Goal: Task Accomplishment & Management: Manage account settings

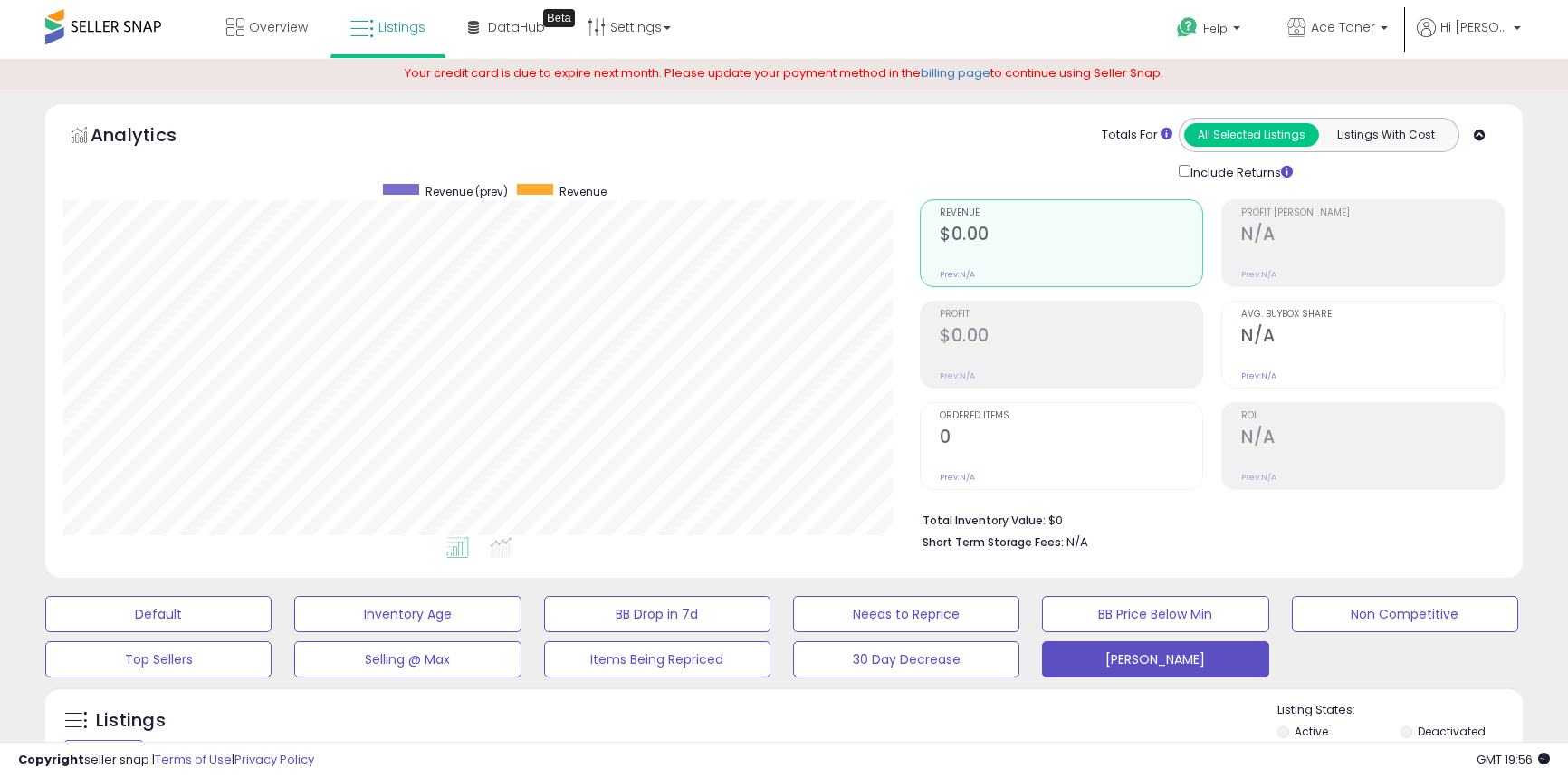
select select "**"
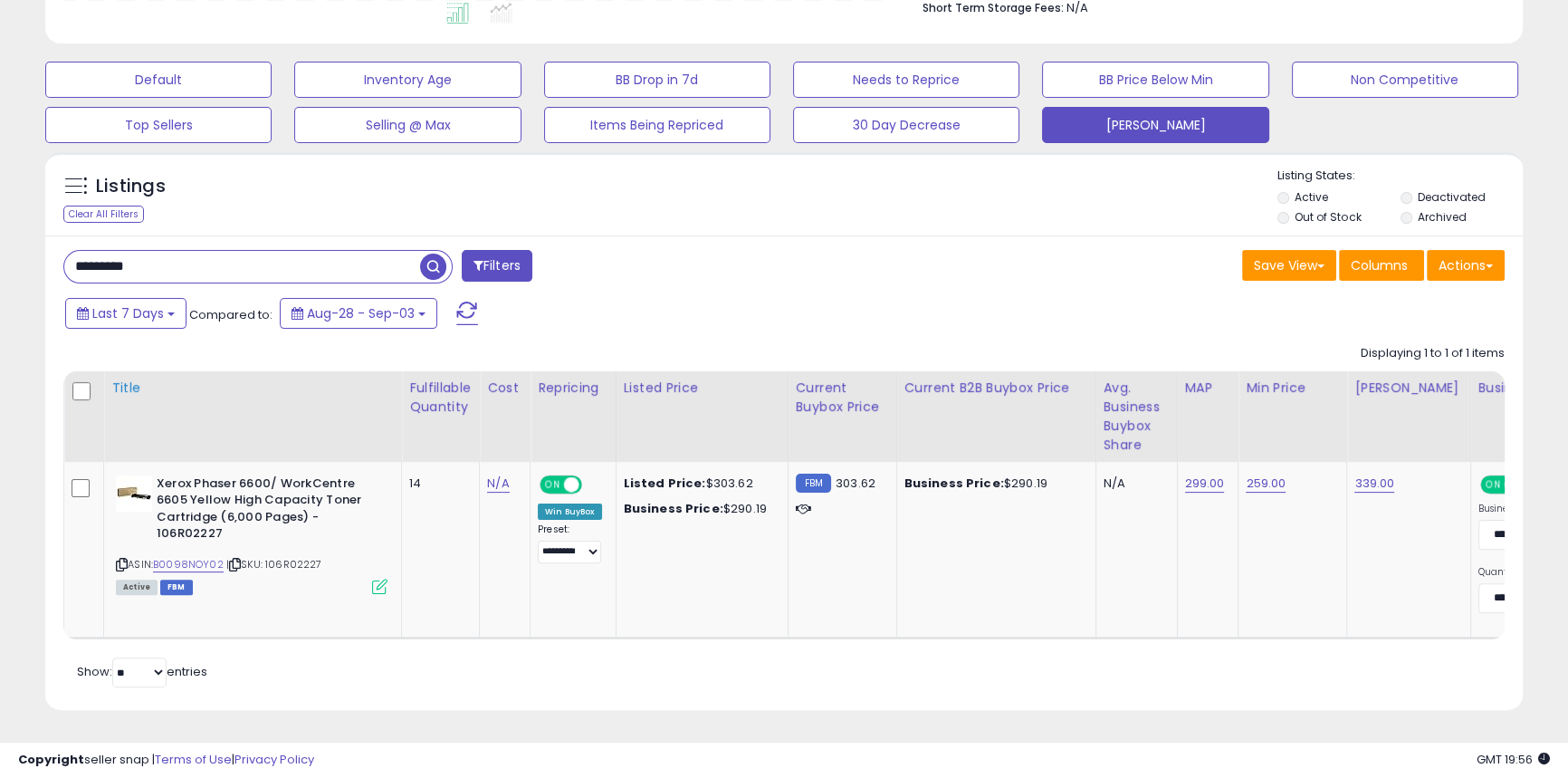
scroll to position [371, 856]
click at [443, 256] on span "button" at bounding box center [433, 266] width 26 height 26
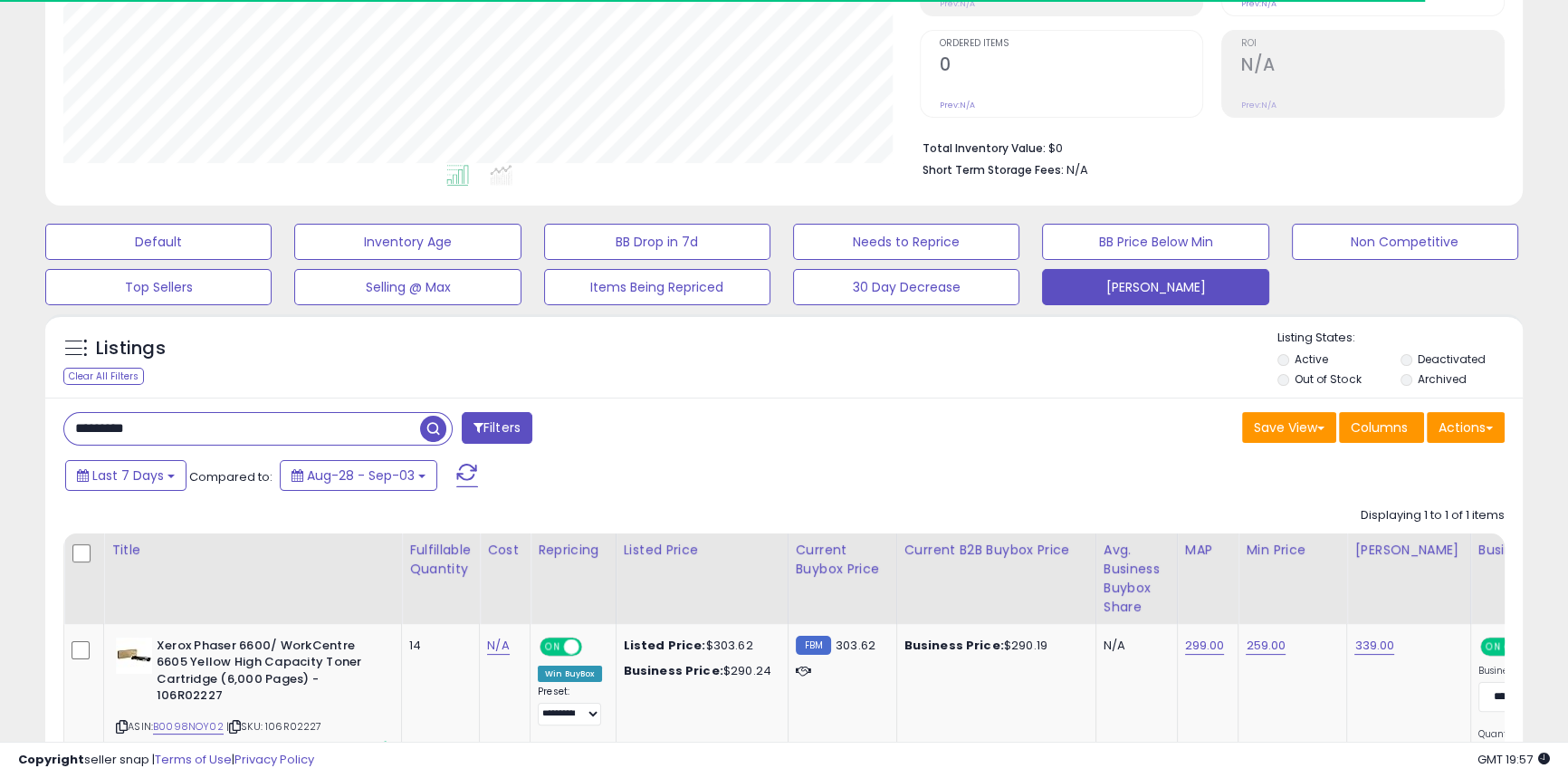
click at [1072, 420] on div "Save View Save As New View Update Current View Columns Actions Import Export Vi…" at bounding box center [1151, 429] width 734 height 36
click at [196, 726] on link "B0098NOY02" at bounding box center [188, 726] width 70 height 15
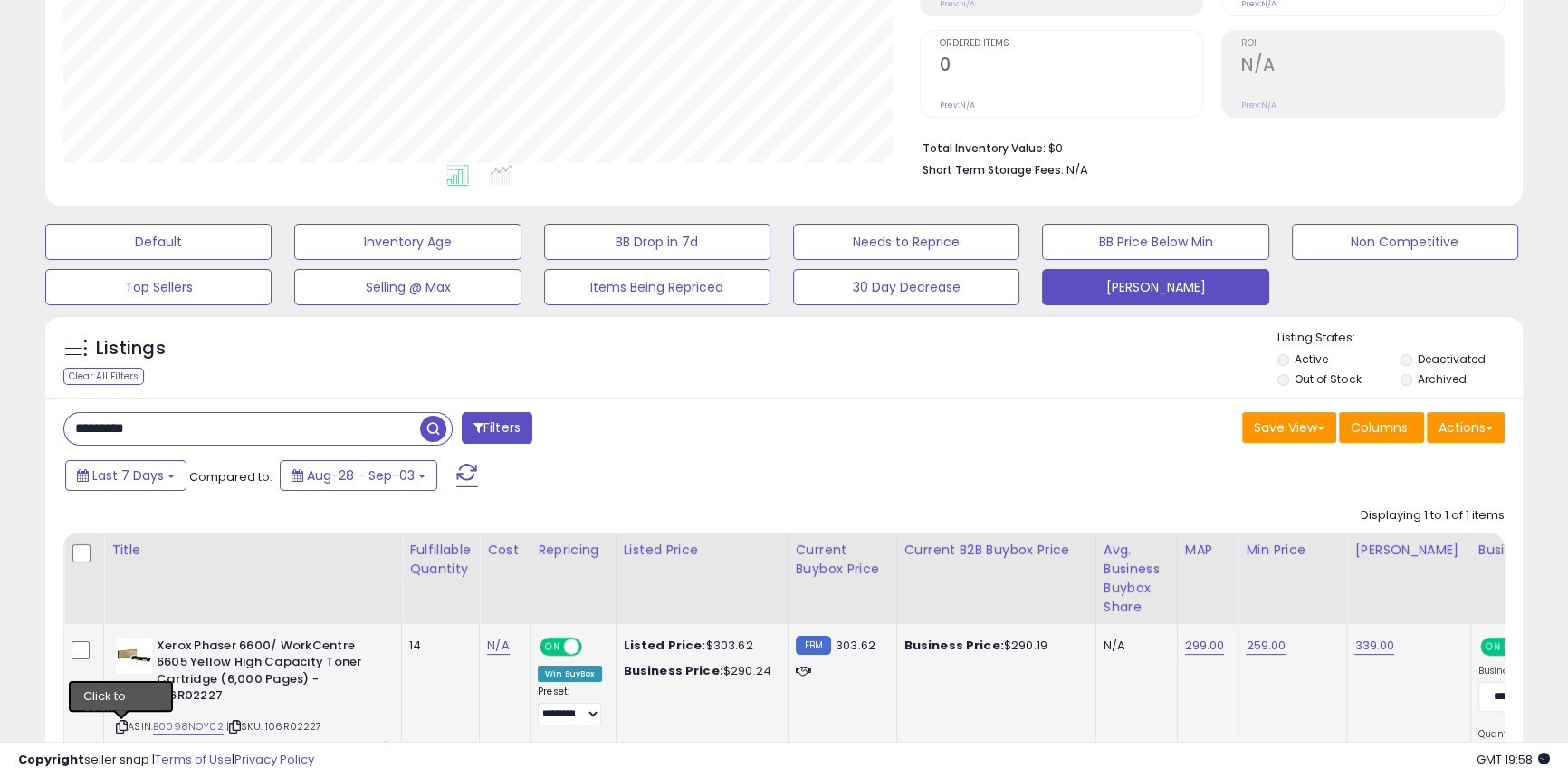
click at [117, 722] on icon at bounding box center [121, 726] width 12 height 10
click at [1096, 424] on div "Save View Save As New View Update Current View Columns Actions Import Export Vi…" at bounding box center [1151, 429] width 734 height 36
click at [120, 726] on icon at bounding box center [121, 726] width 12 height 10
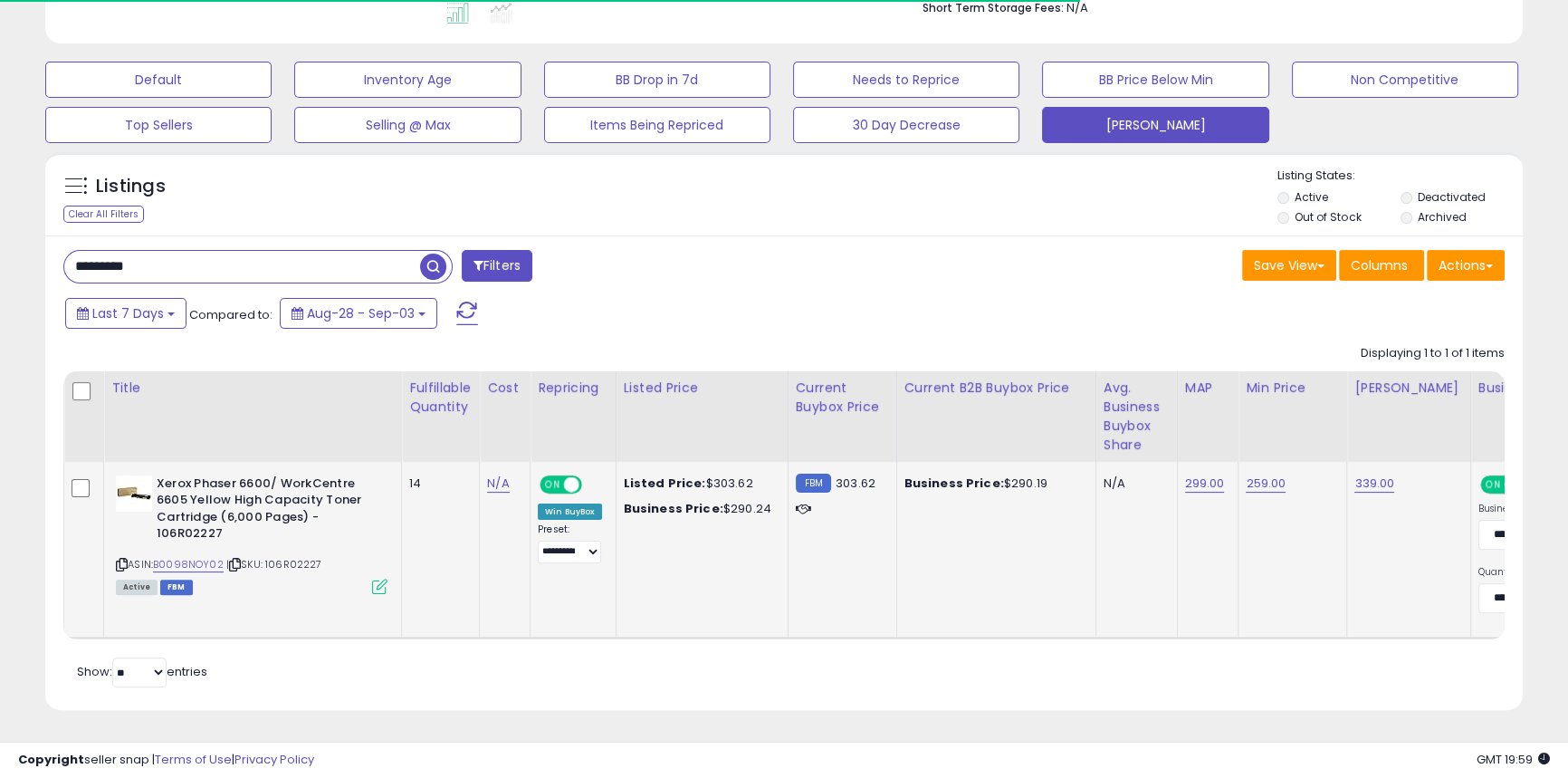
scroll to position [549, 0]
click at [1142, 115] on button "[PERSON_NAME]" at bounding box center [1154, 125] width 226 height 37
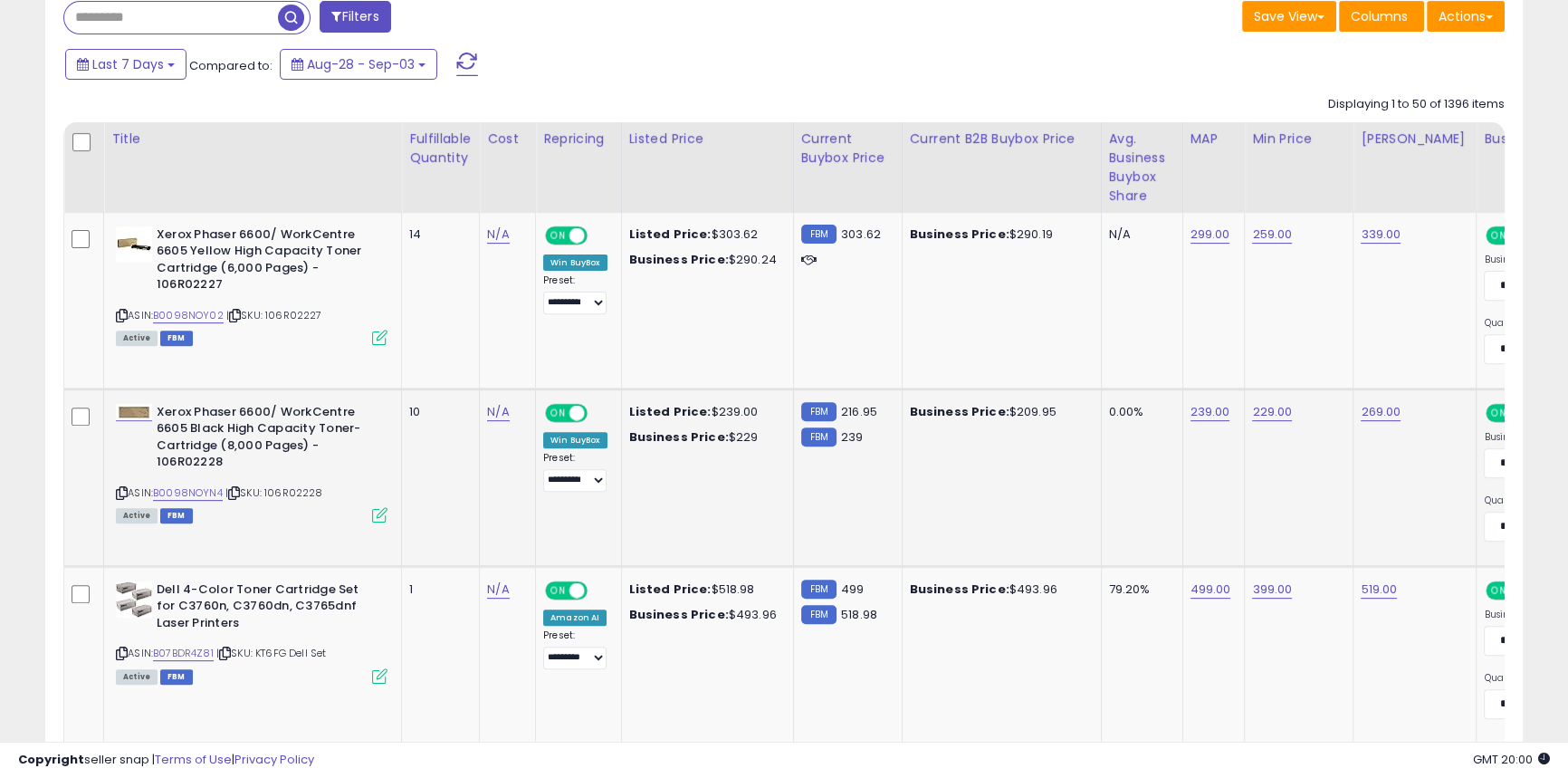
scroll to position [784, 0]
click at [121, 489] on icon at bounding box center [121, 491] width 12 height 10
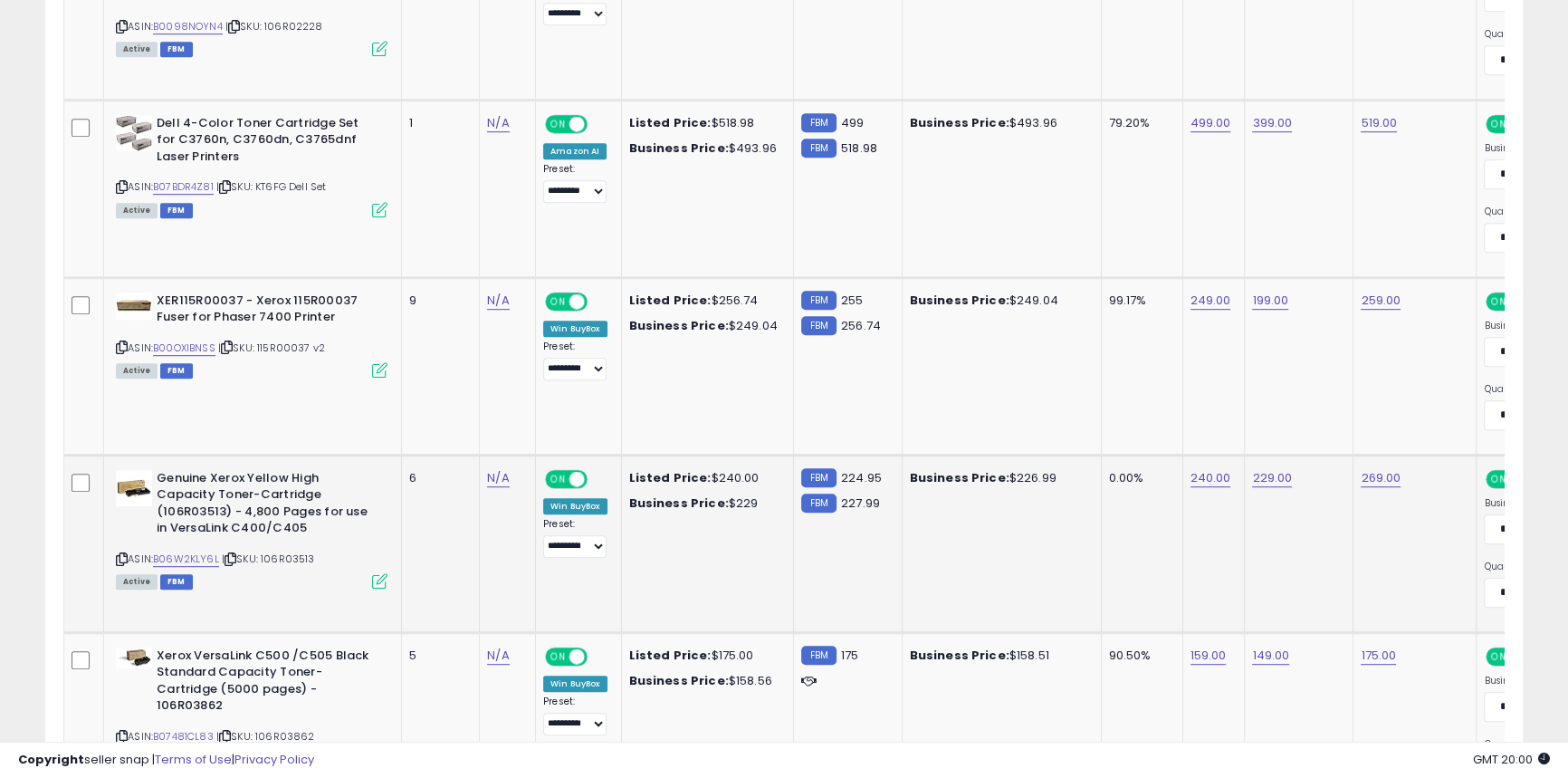
scroll to position [1360, 0]
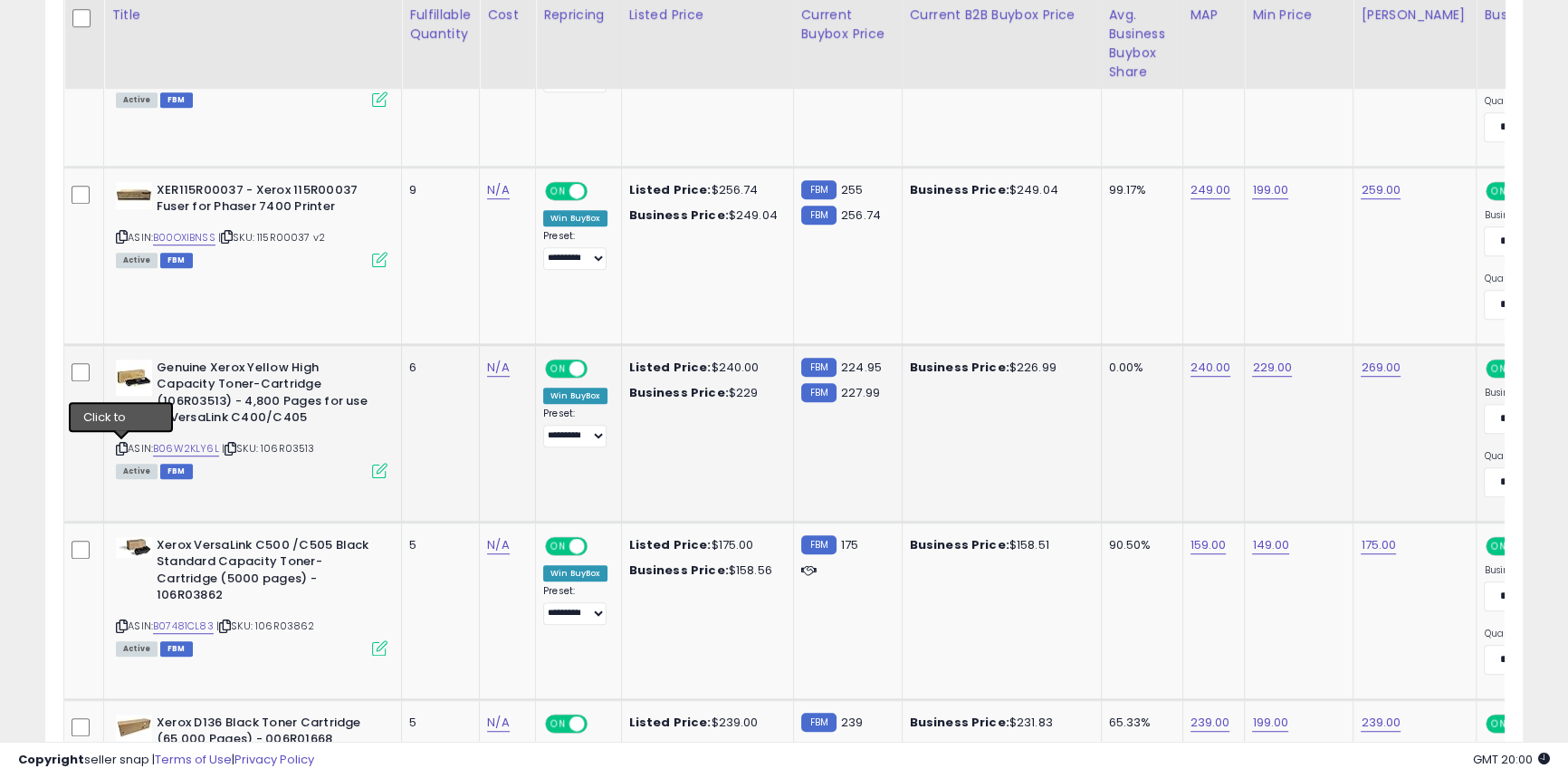
click at [117, 448] on icon at bounding box center [121, 448] width 12 height 10
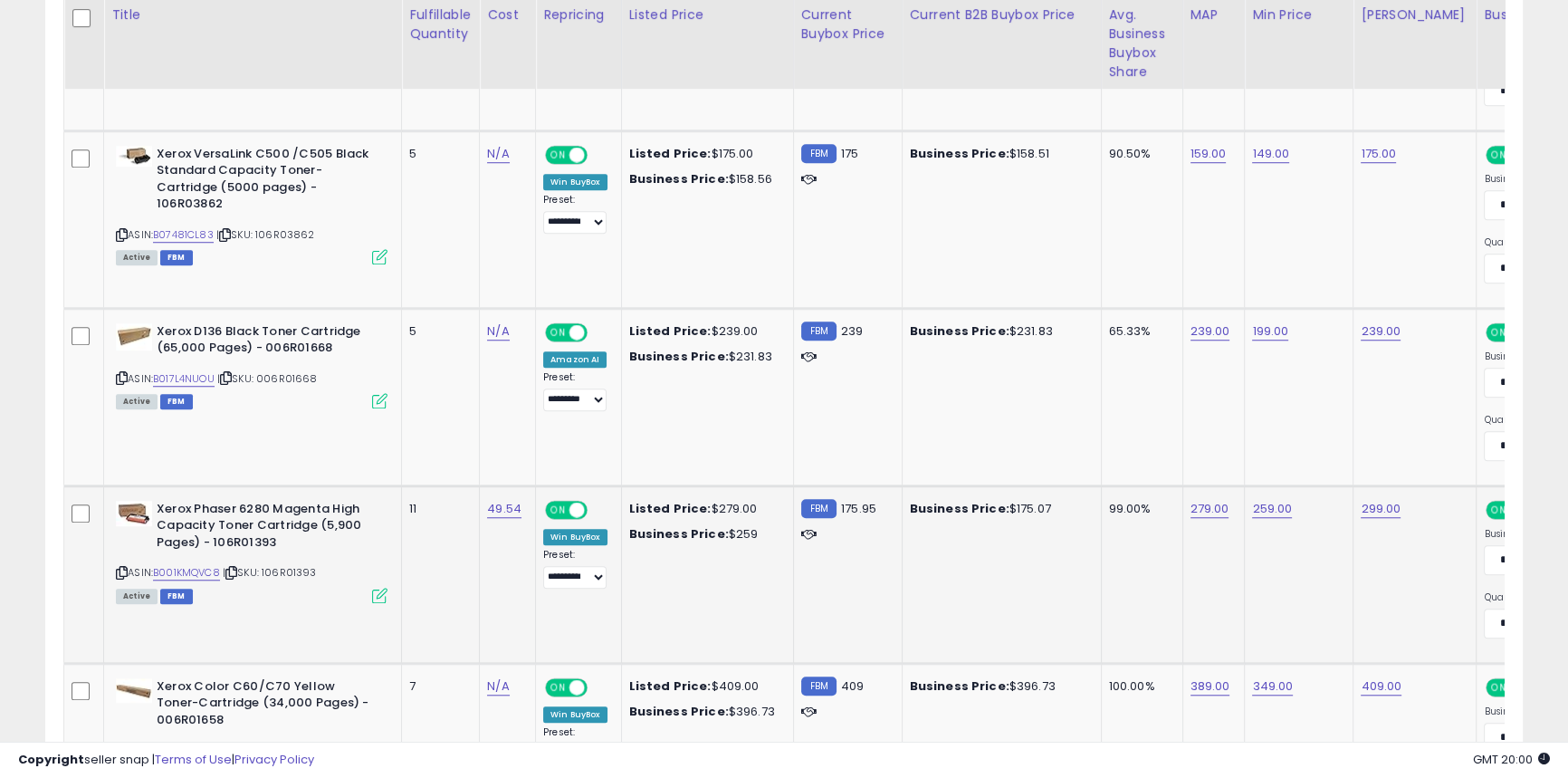
scroll to position [1771, 0]
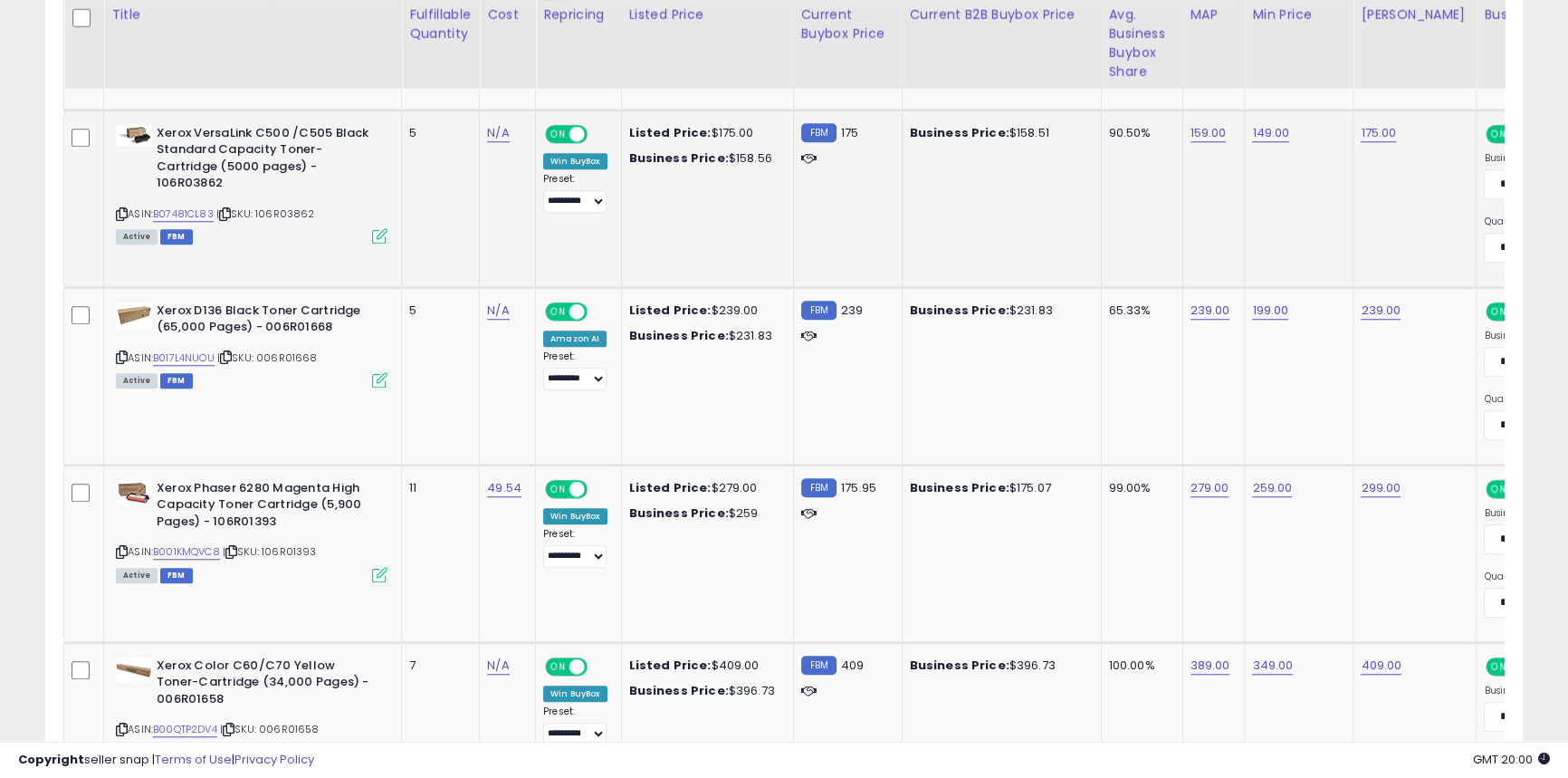
click at [123, 214] on icon at bounding box center [121, 213] width 12 height 10
click at [122, 549] on icon at bounding box center [121, 552] width 12 height 10
click at [960, 572] on td "Business Price: $175.07" at bounding box center [1001, 553] width 199 height 177
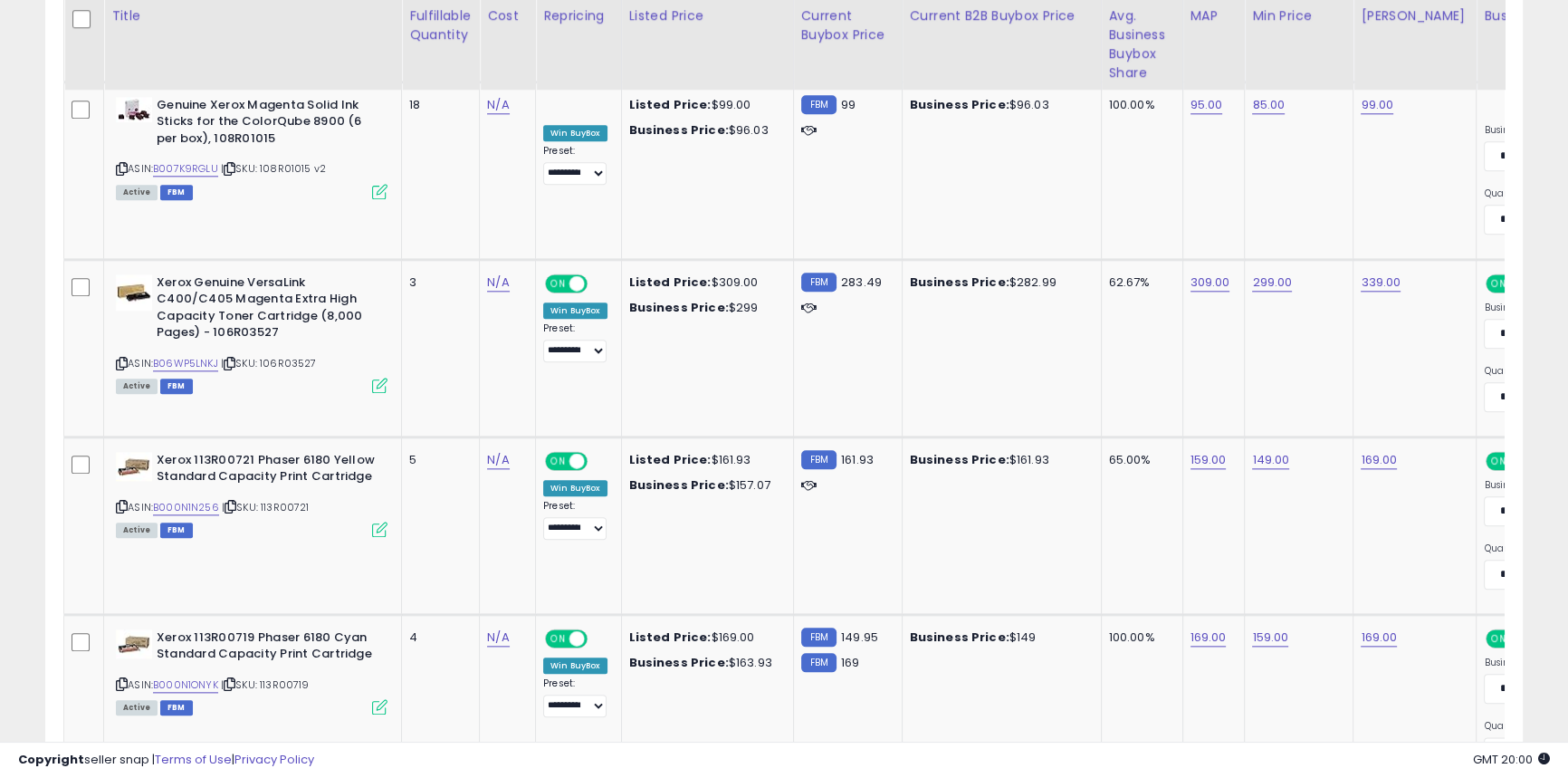
scroll to position [2511, 0]
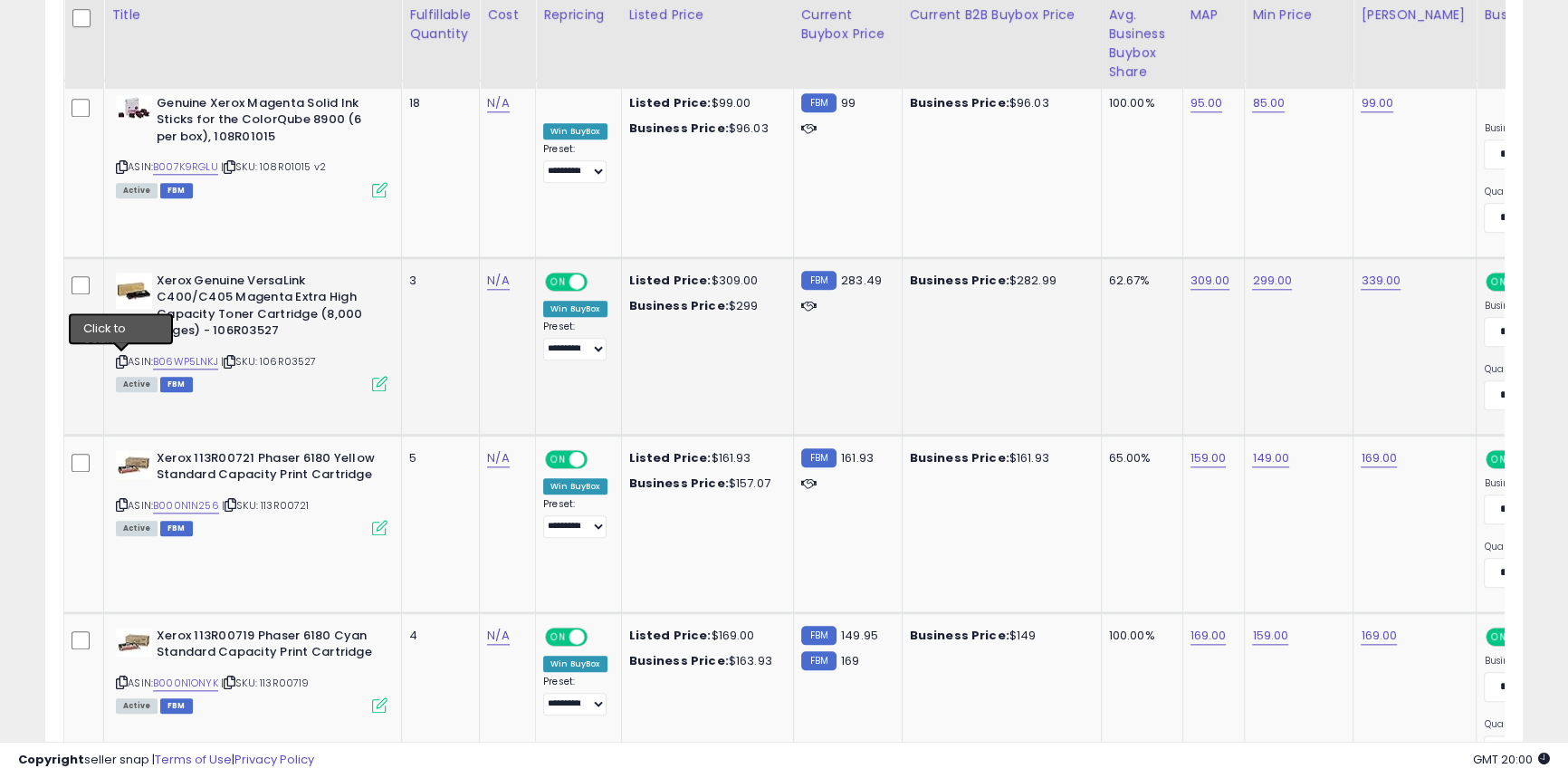
click at [124, 363] on icon at bounding box center [121, 362] width 12 height 10
click at [119, 684] on icon at bounding box center [121, 682] width 12 height 10
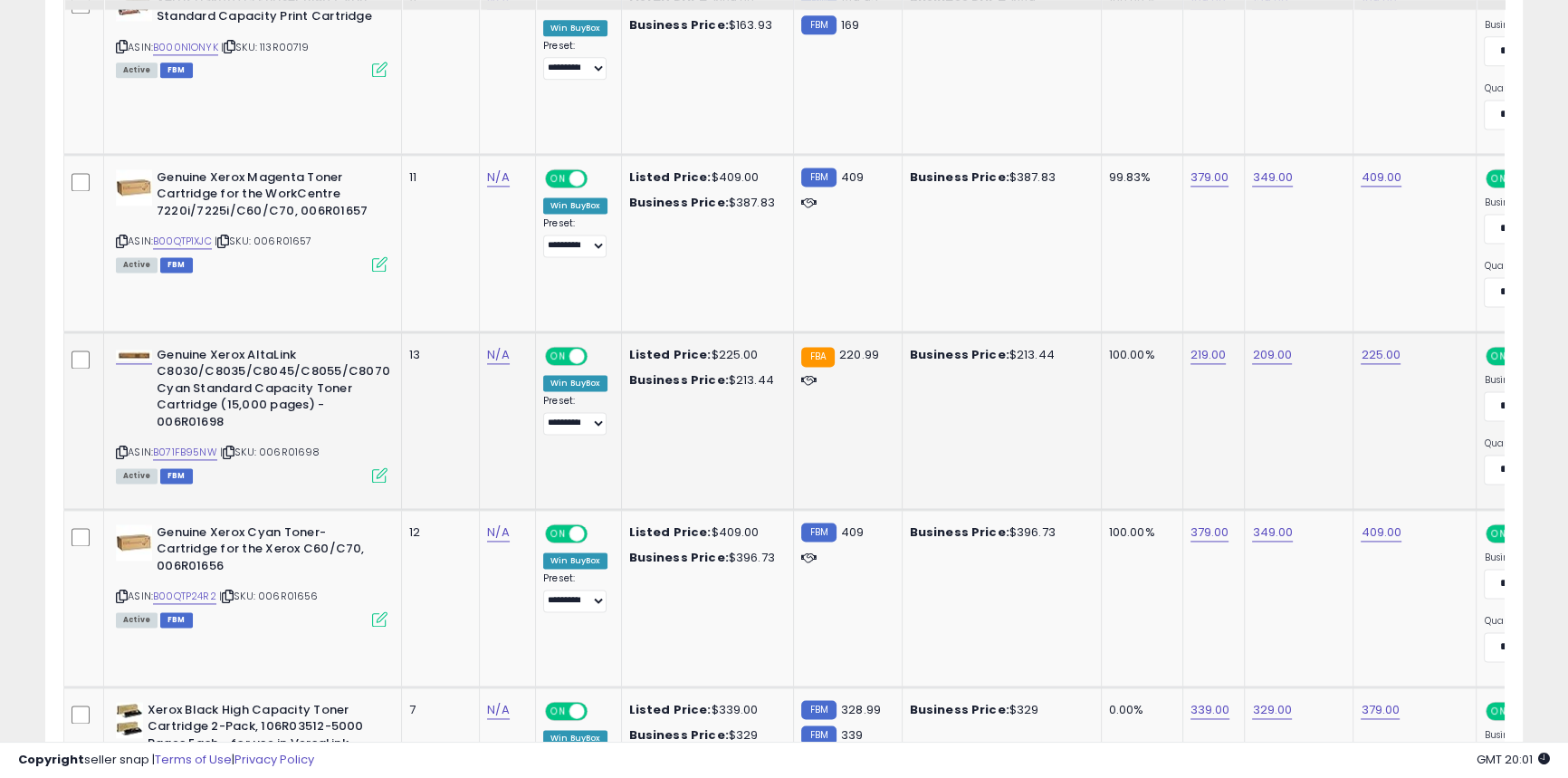
scroll to position [3169, 0]
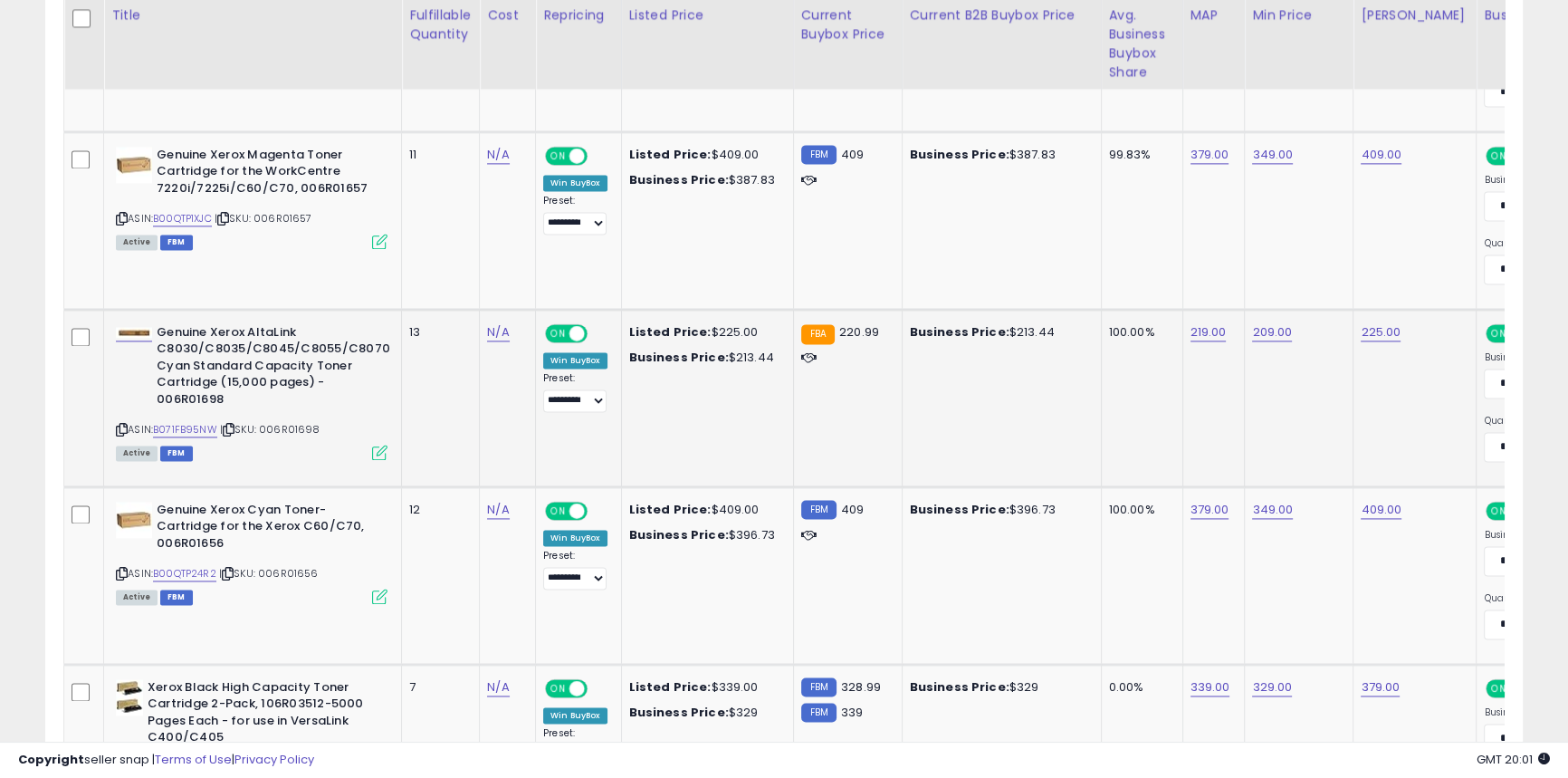
click at [126, 424] on icon at bounding box center [121, 429] width 12 height 10
click at [621, 440] on td "Listed Price: $225.00 Business Price: $213.44" at bounding box center [707, 397] width 172 height 177
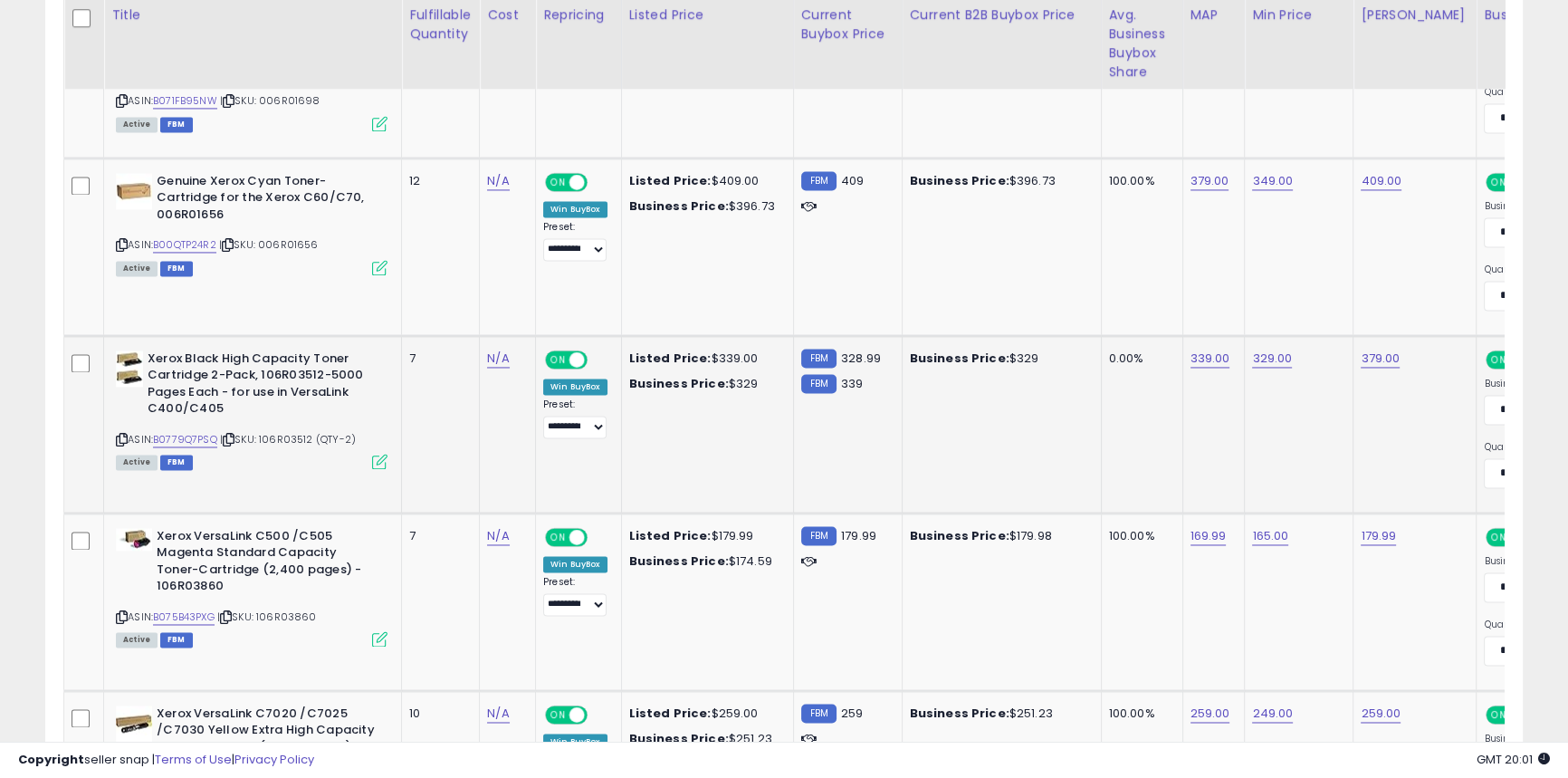
scroll to position [3499, 0]
click at [125, 437] on icon at bounding box center [121, 439] width 12 height 10
click at [119, 611] on icon at bounding box center [121, 615] width 12 height 10
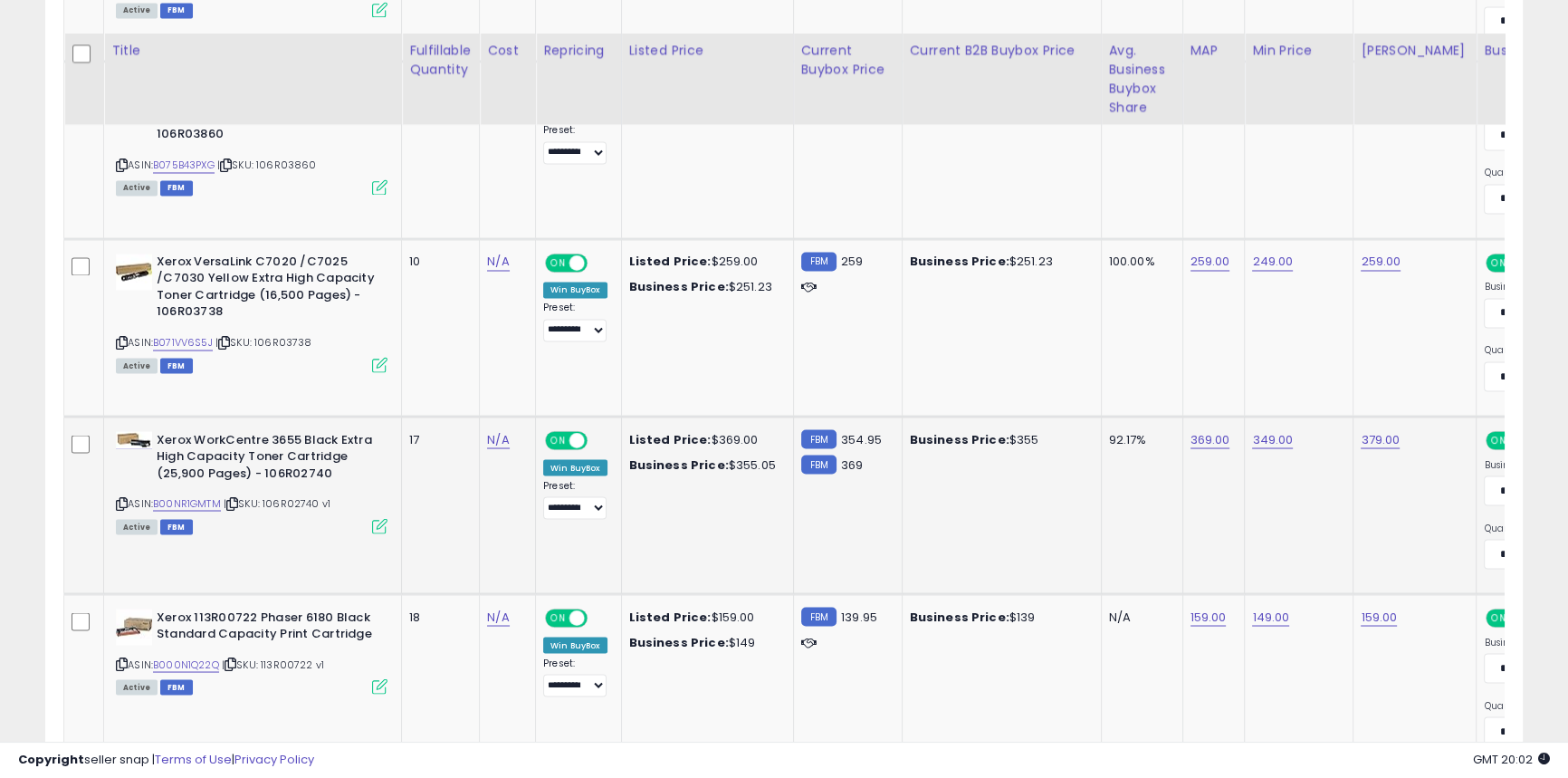
scroll to position [3992, 0]
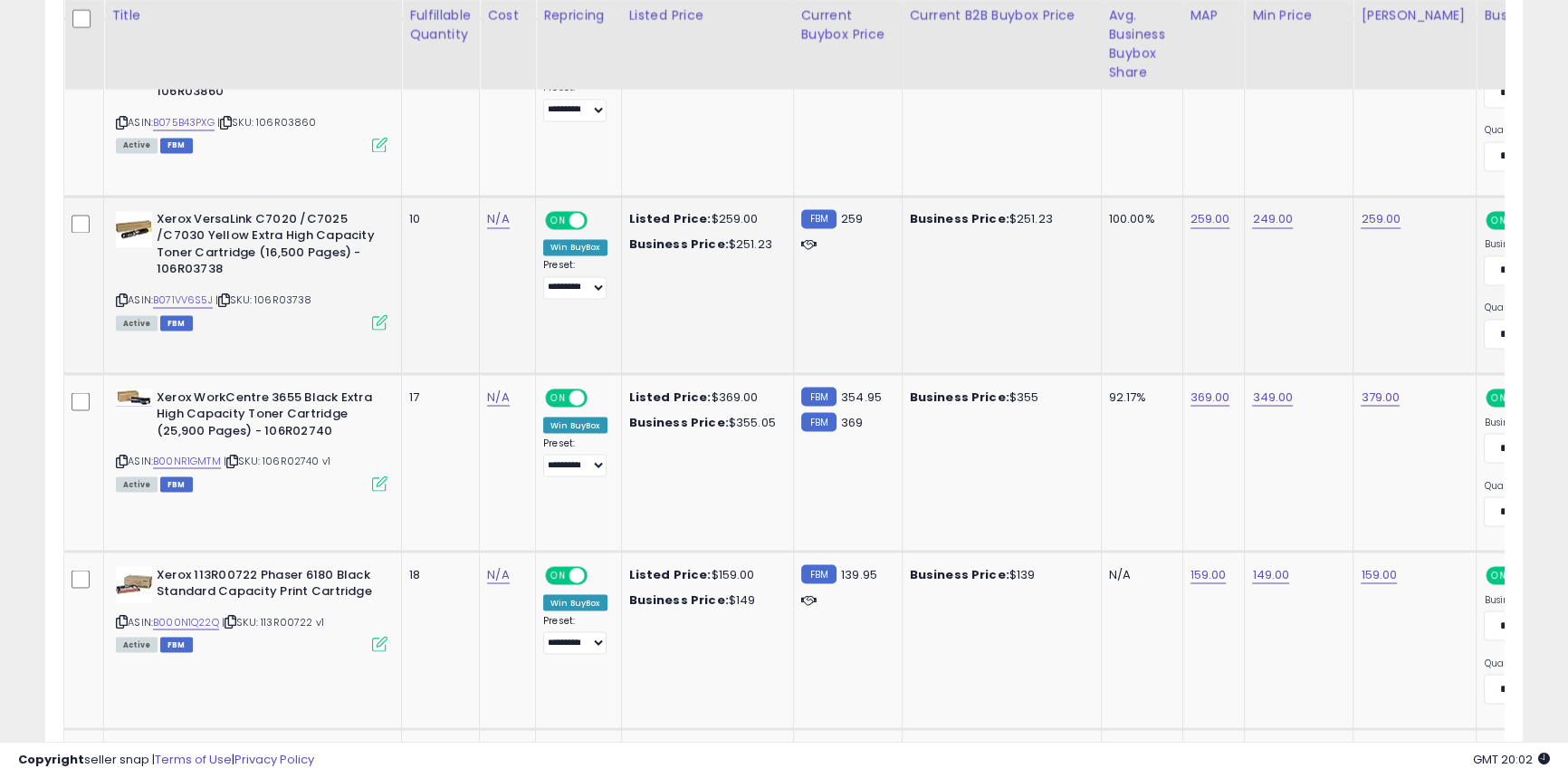
drag, startPoint x: 120, startPoint y: 297, endPoint x: 133, endPoint y: 297, distance: 13.0
click at [120, 297] on icon at bounding box center [121, 300] width 12 height 10
click at [126, 620] on icon at bounding box center [121, 620] width 12 height 10
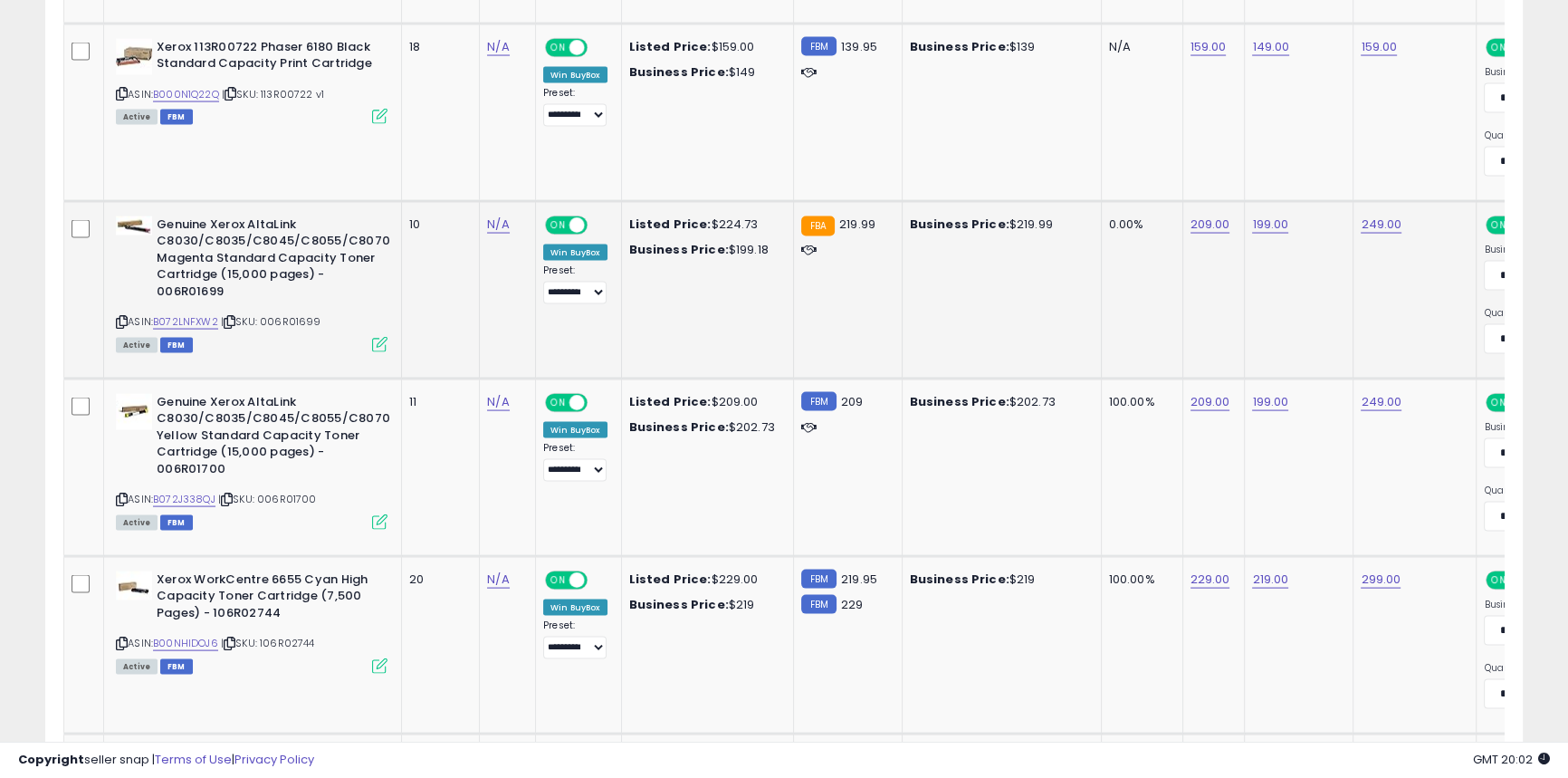
scroll to position [4569, 0]
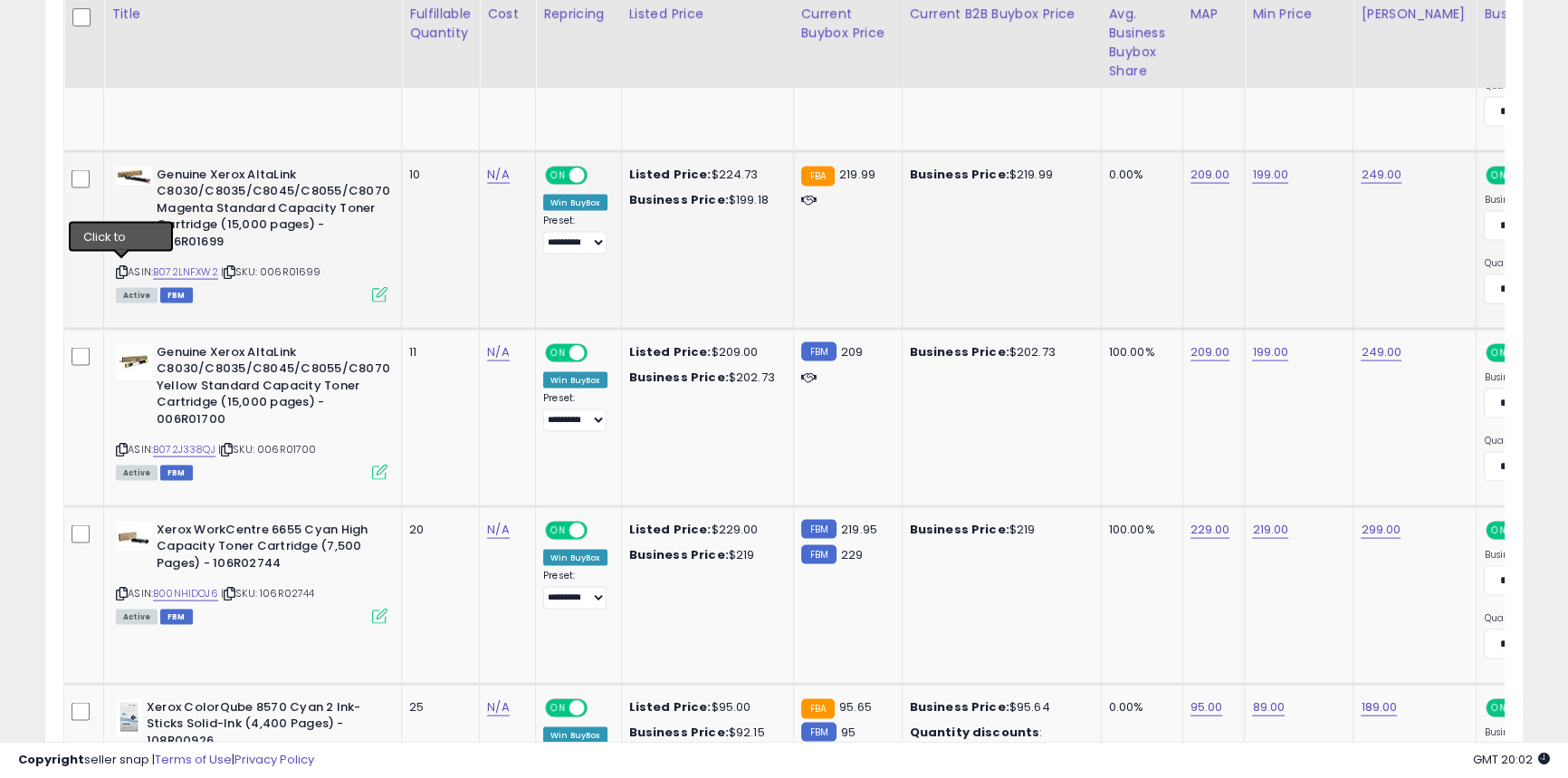
click at [120, 267] on icon at bounding box center [121, 272] width 12 height 10
drag, startPoint x: 122, startPoint y: 586, endPoint x: 184, endPoint y: 570, distance: 64.0
click at [122, 589] on icon at bounding box center [121, 593] width 12 height 10
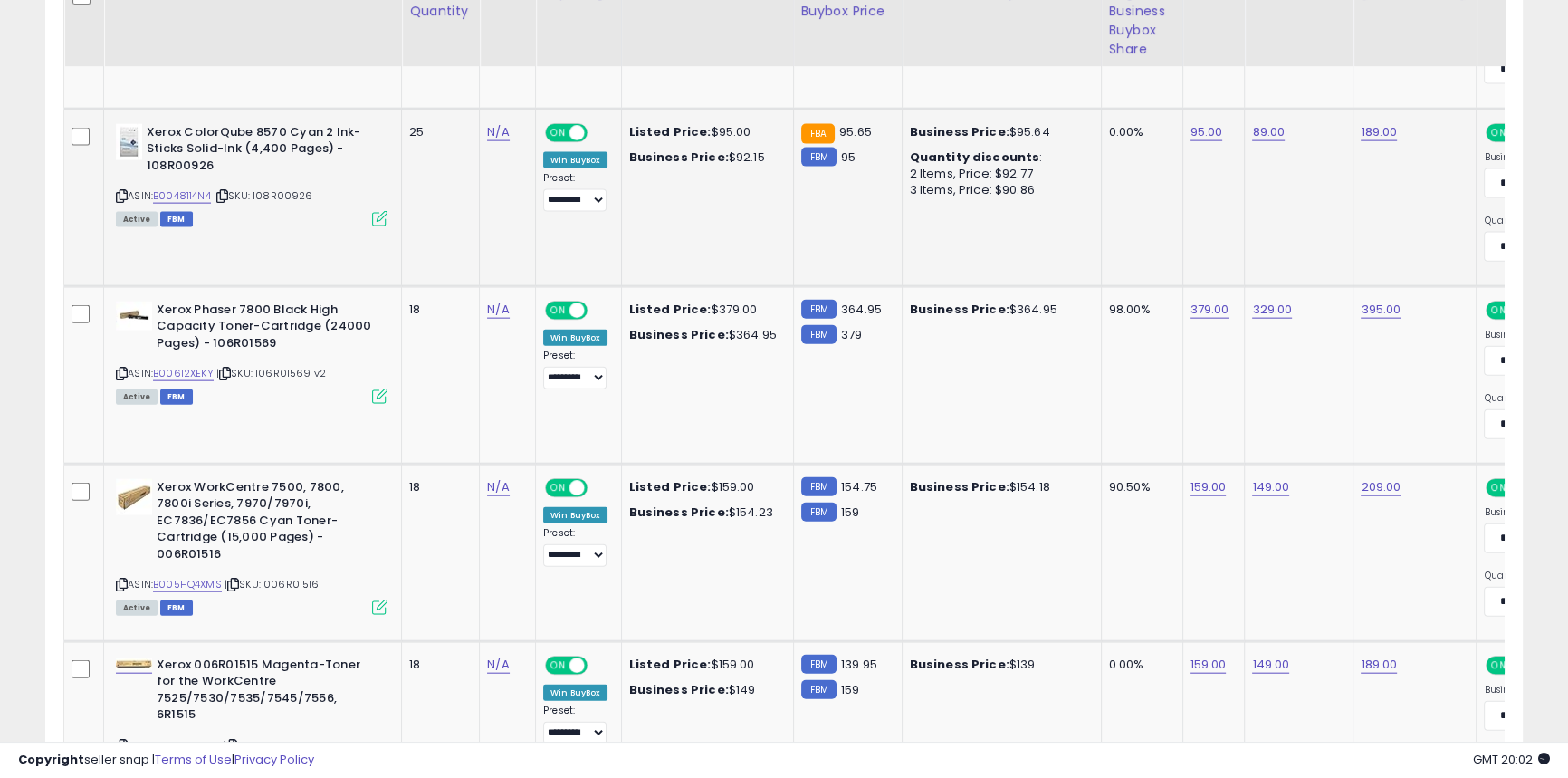
scroll to position [5144, 0]
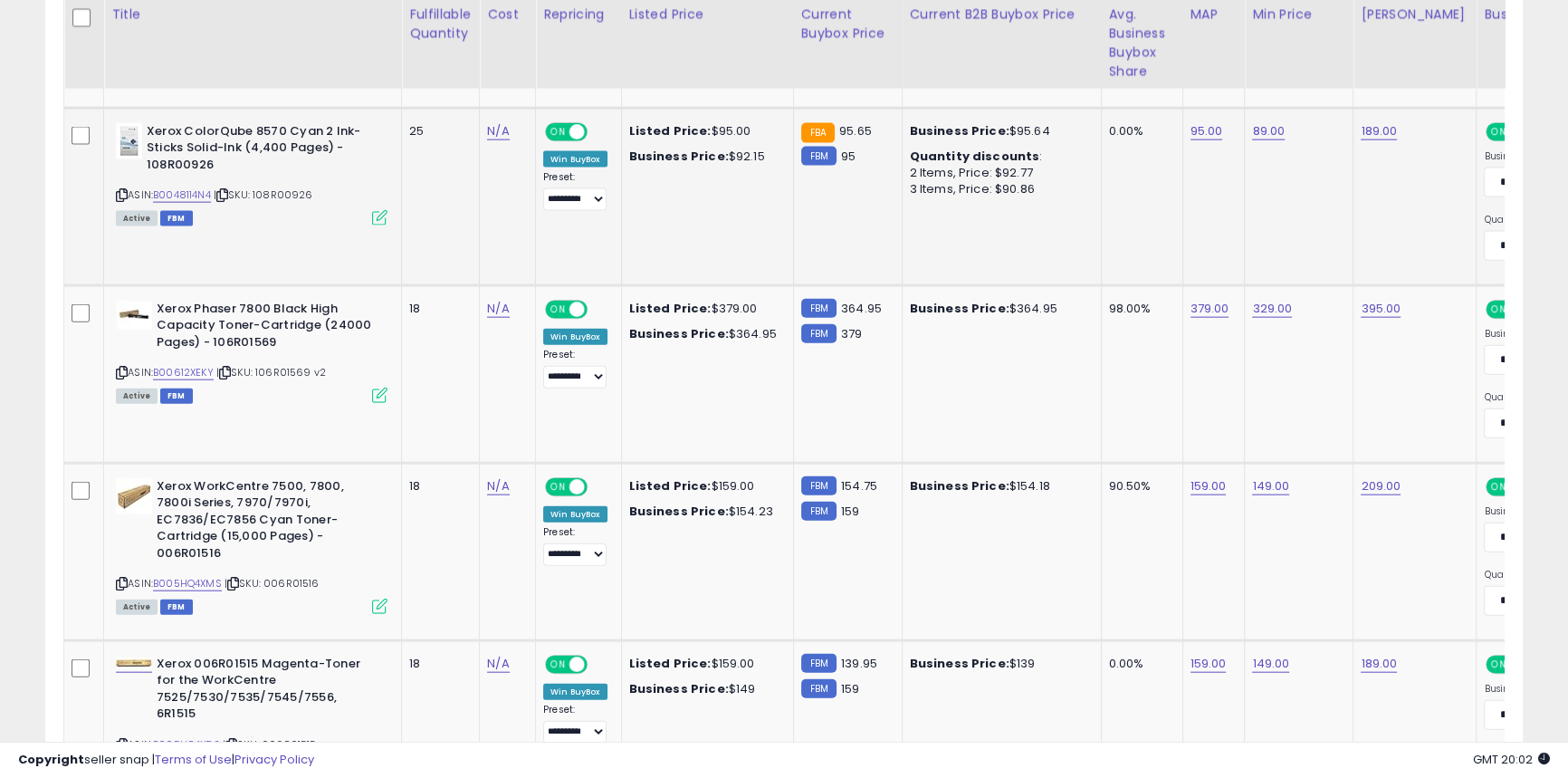
drag, startPoint x: 118, startPoint y: 188, endPoint x: 183, endPoint y: 186, distance: 65.0
click at [118, 190] on icon at bounding box center [121, 195] width 12 height 10
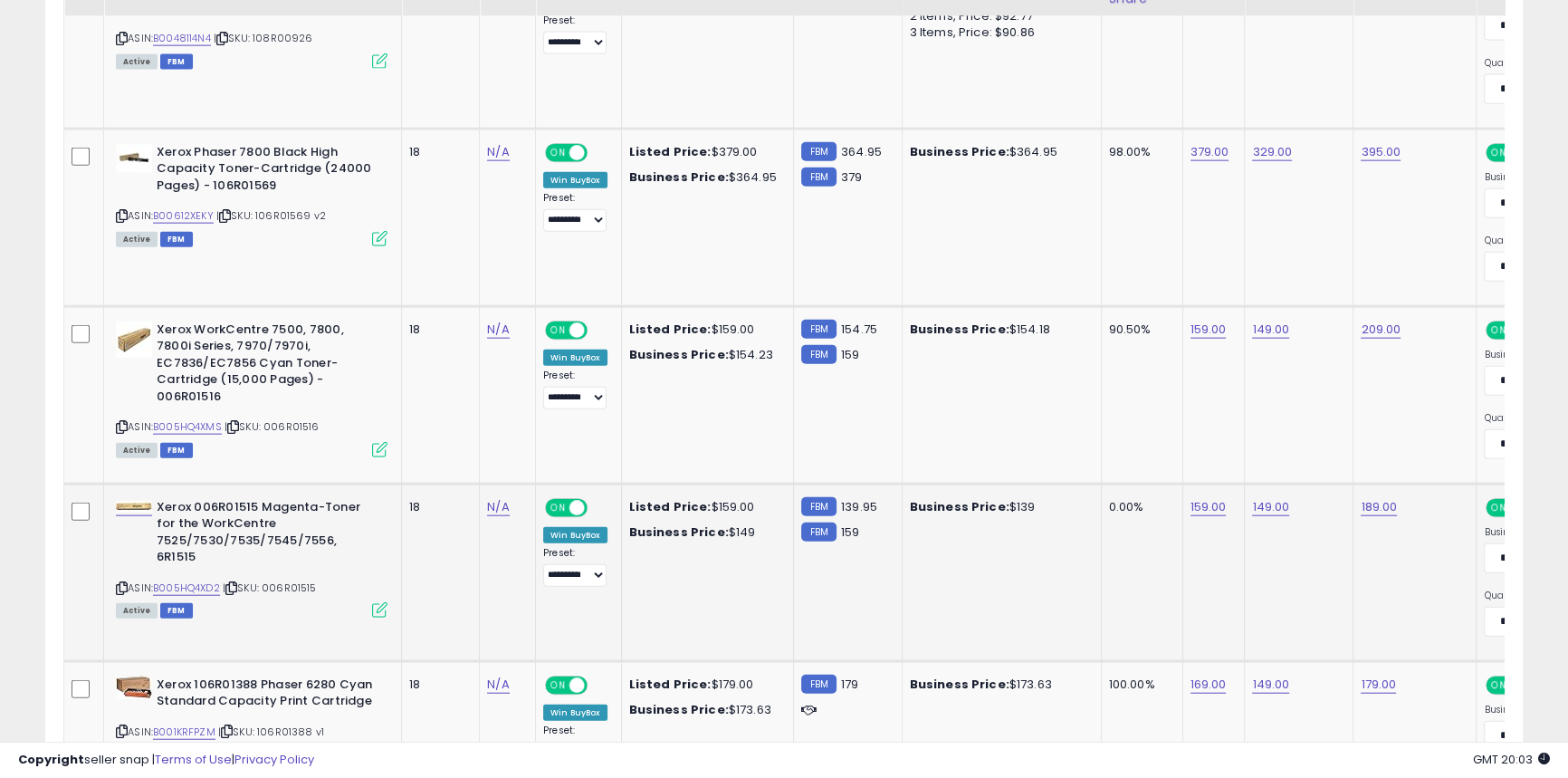
scroll to position [5309, 0]
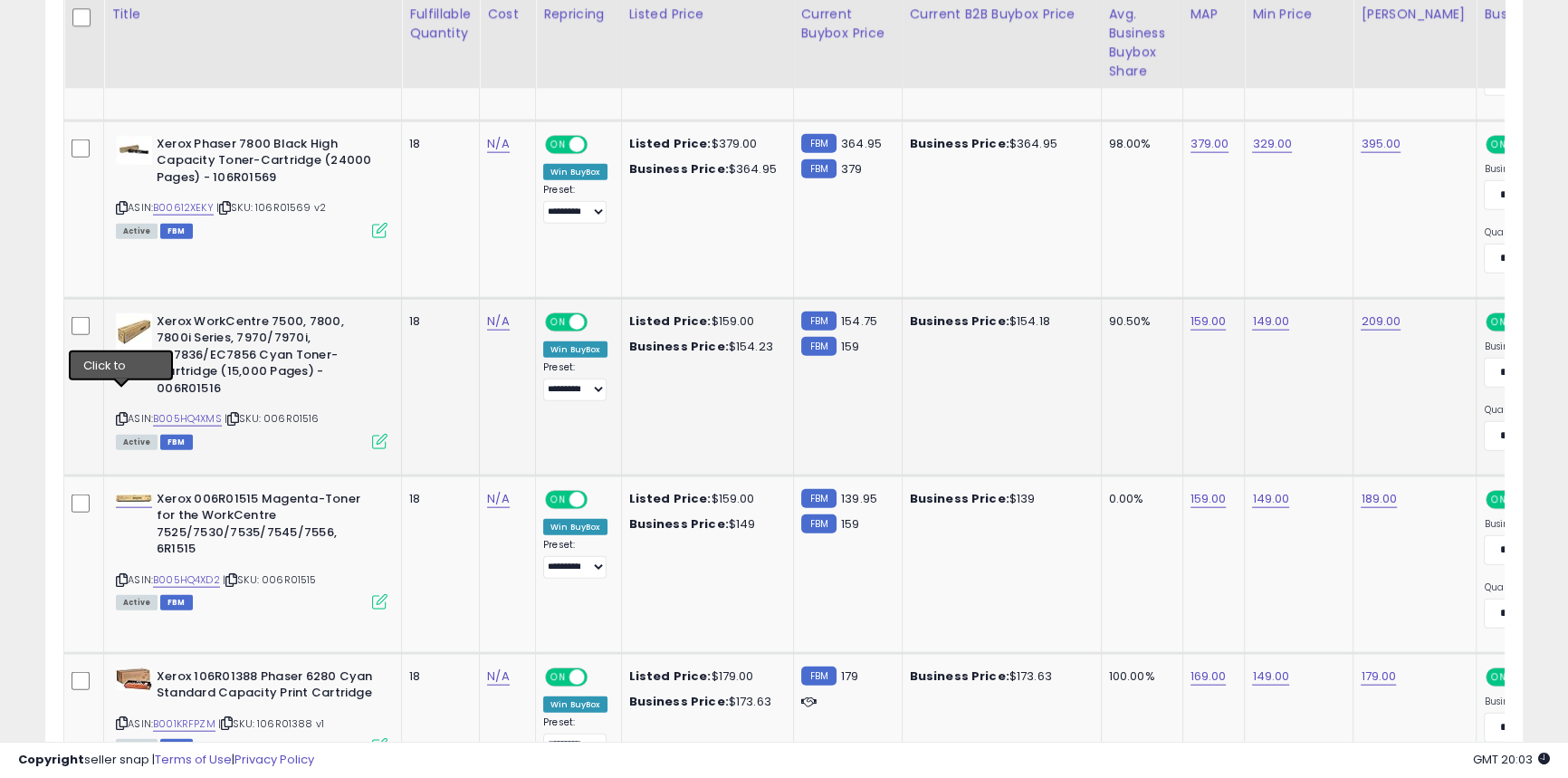
click at [119, 414] on icon at bounding box center [121, 418] width 12 height 10
drag, startPoint x: 117, startPoint y: 553, endPoint x: 128, endPoint y: 553, distance: 11.0
click at [117, 575] on icon at bounding box center [121, 580] width 12 height 10
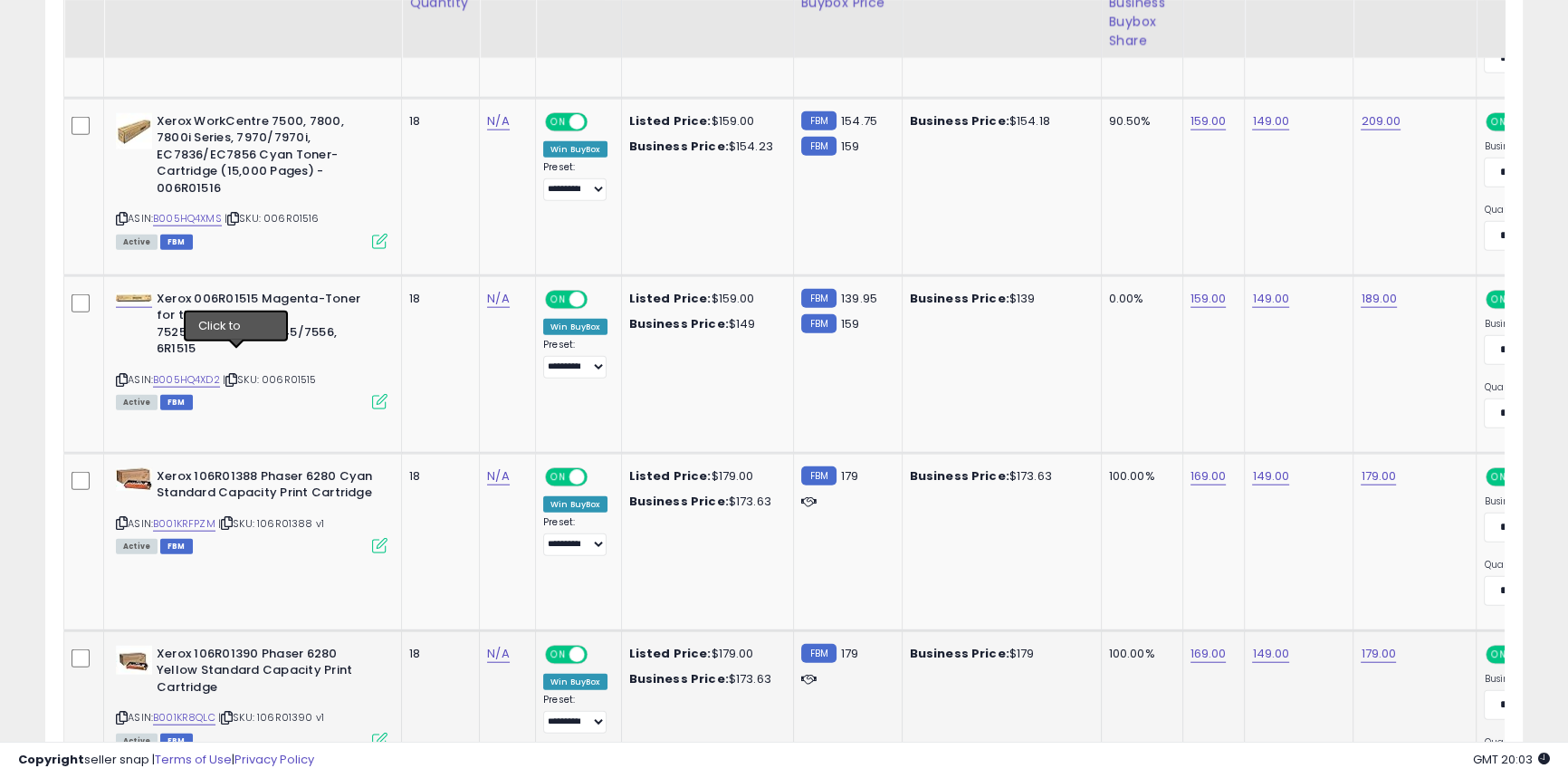
scroll to position [5638, 0]
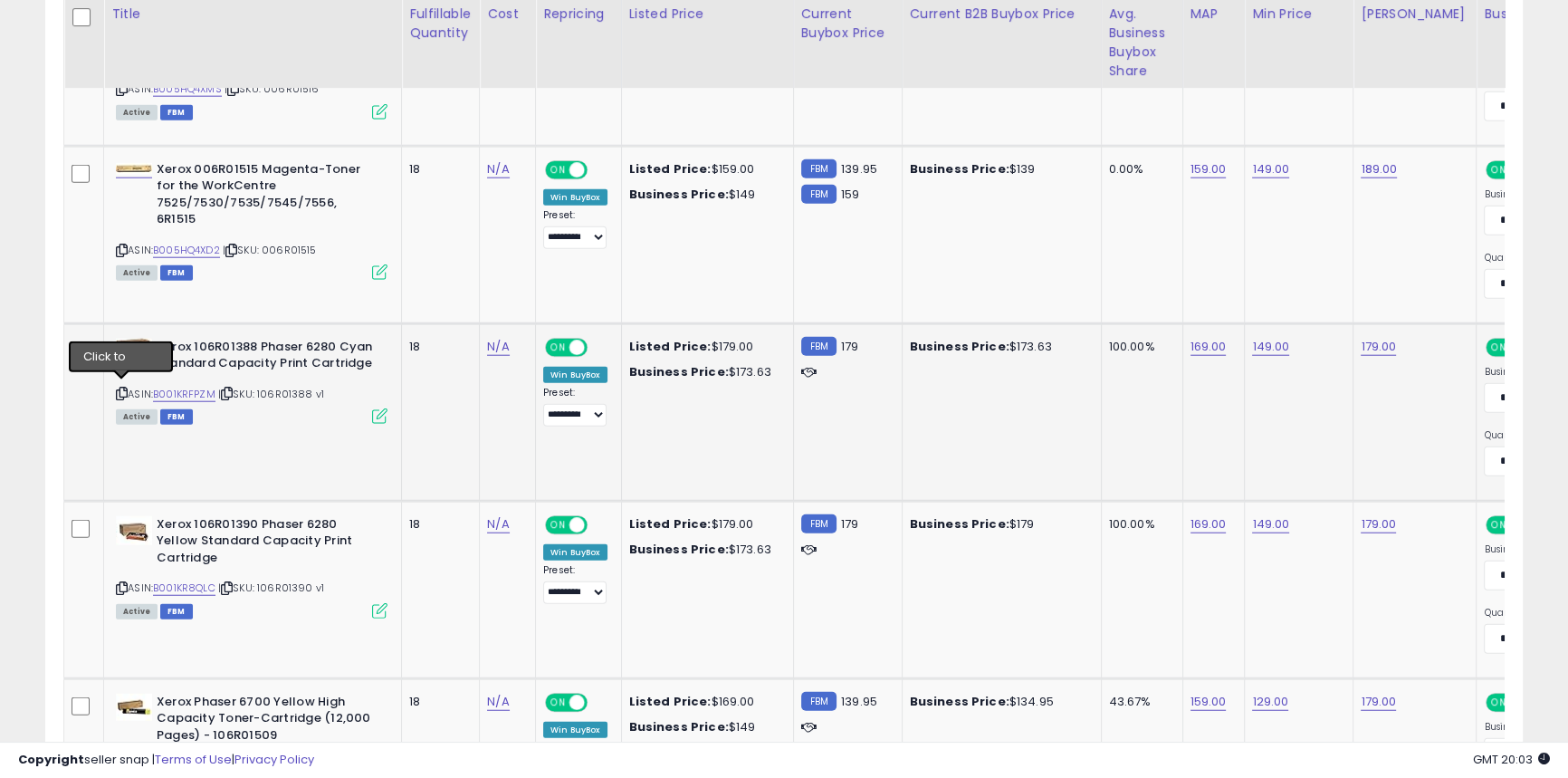
drag, startPoint x: 116, startPoint y: 387, endPoint x: 170, endPoint y: 389, distance: 54.0
click at [116, 389] on icon at bounding box center [121, 393] width 12 height 10
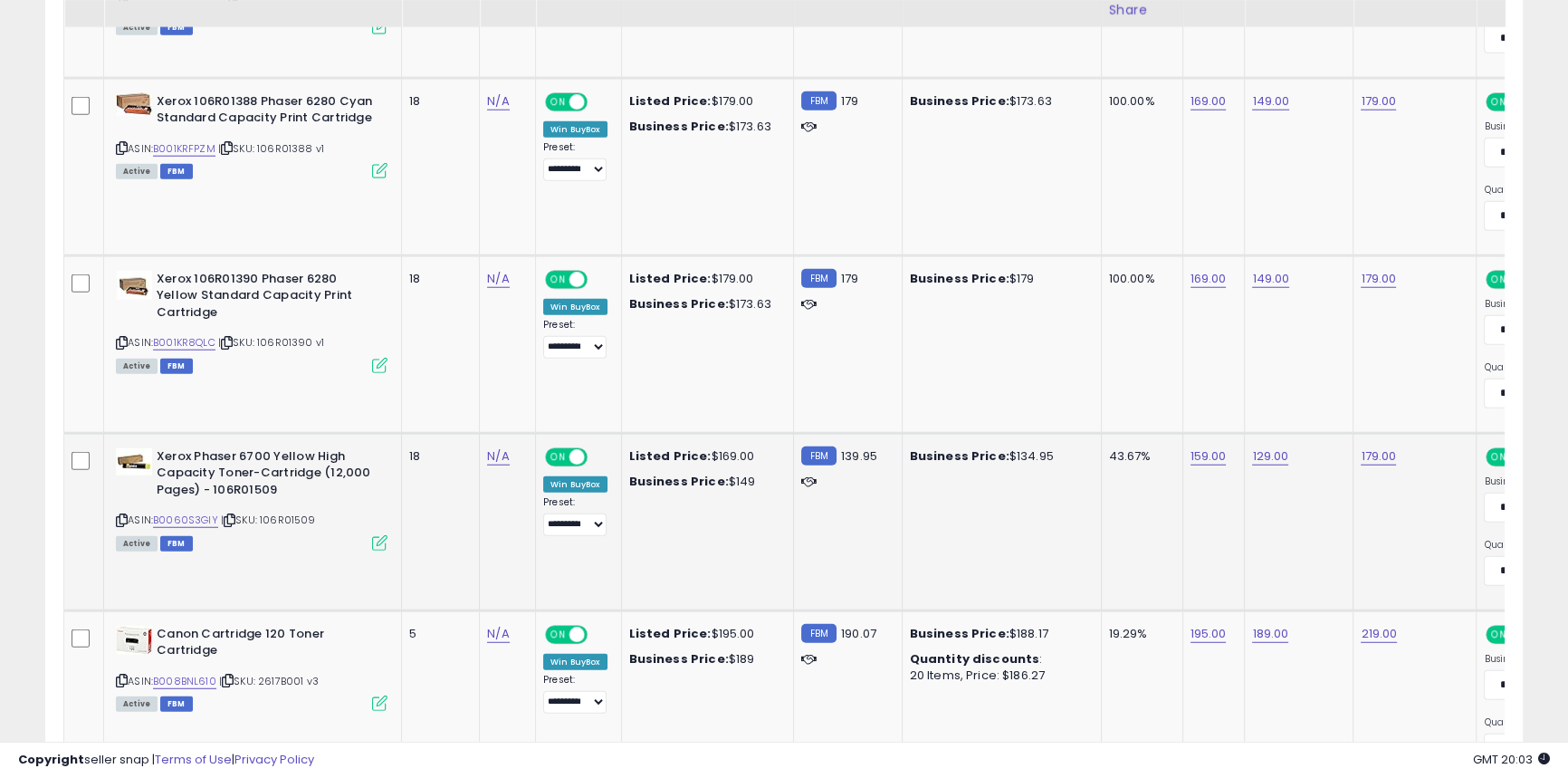
scroll to position [5967, 0]
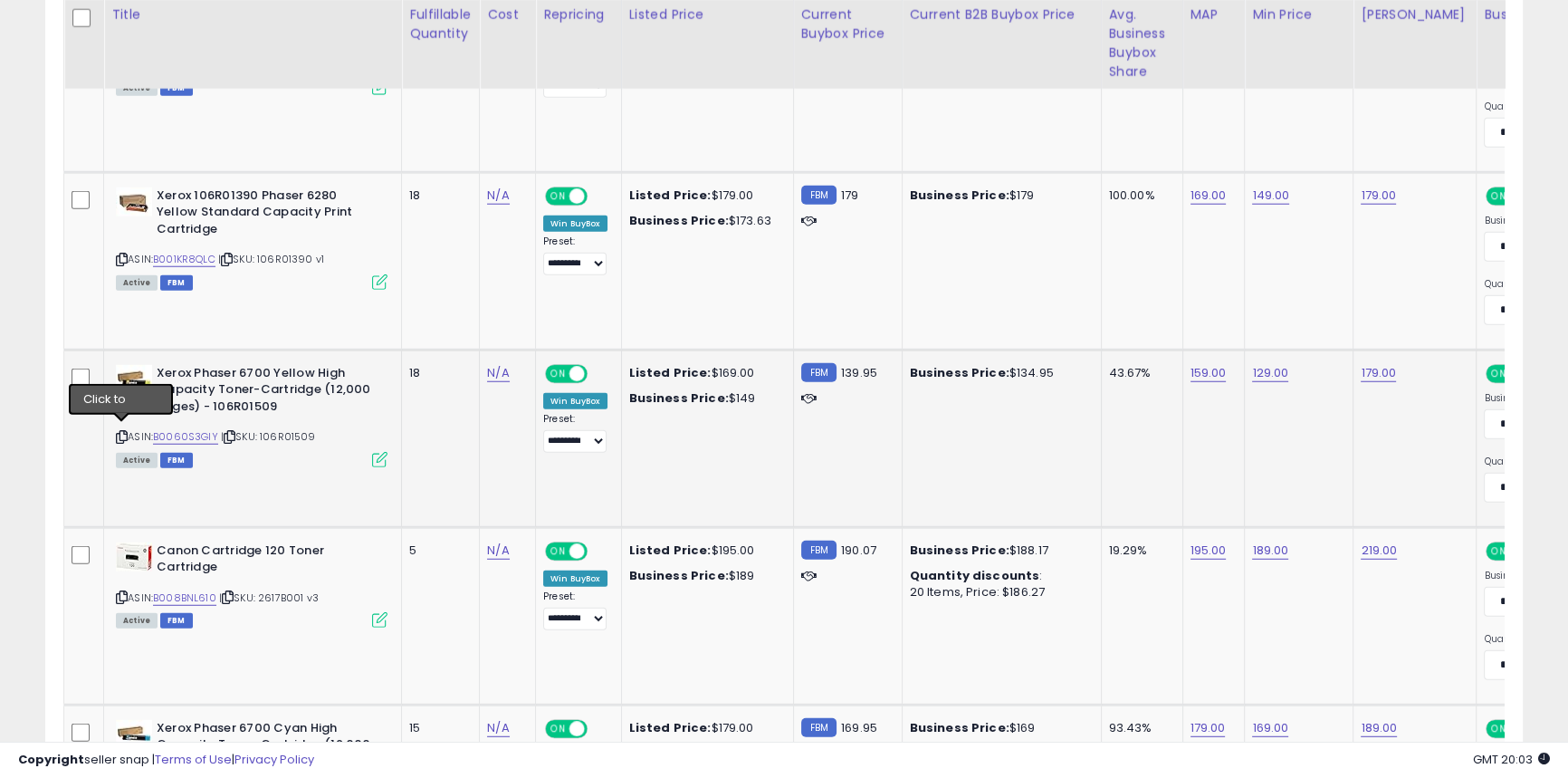
click at [117, 432] on icon at bounding box center [121, 437] width 12 height 10
click at [1198, 368] on link "159.00" at bounding box center [1209, 372] width 37 height 18
click at [1093, 323] on input "******" at bounding box center [1152, 321] width 162 height 31
type input "******"
click at [1260, 317] on icon "submit" at bounding box center [1254, 318] width 11 height 11
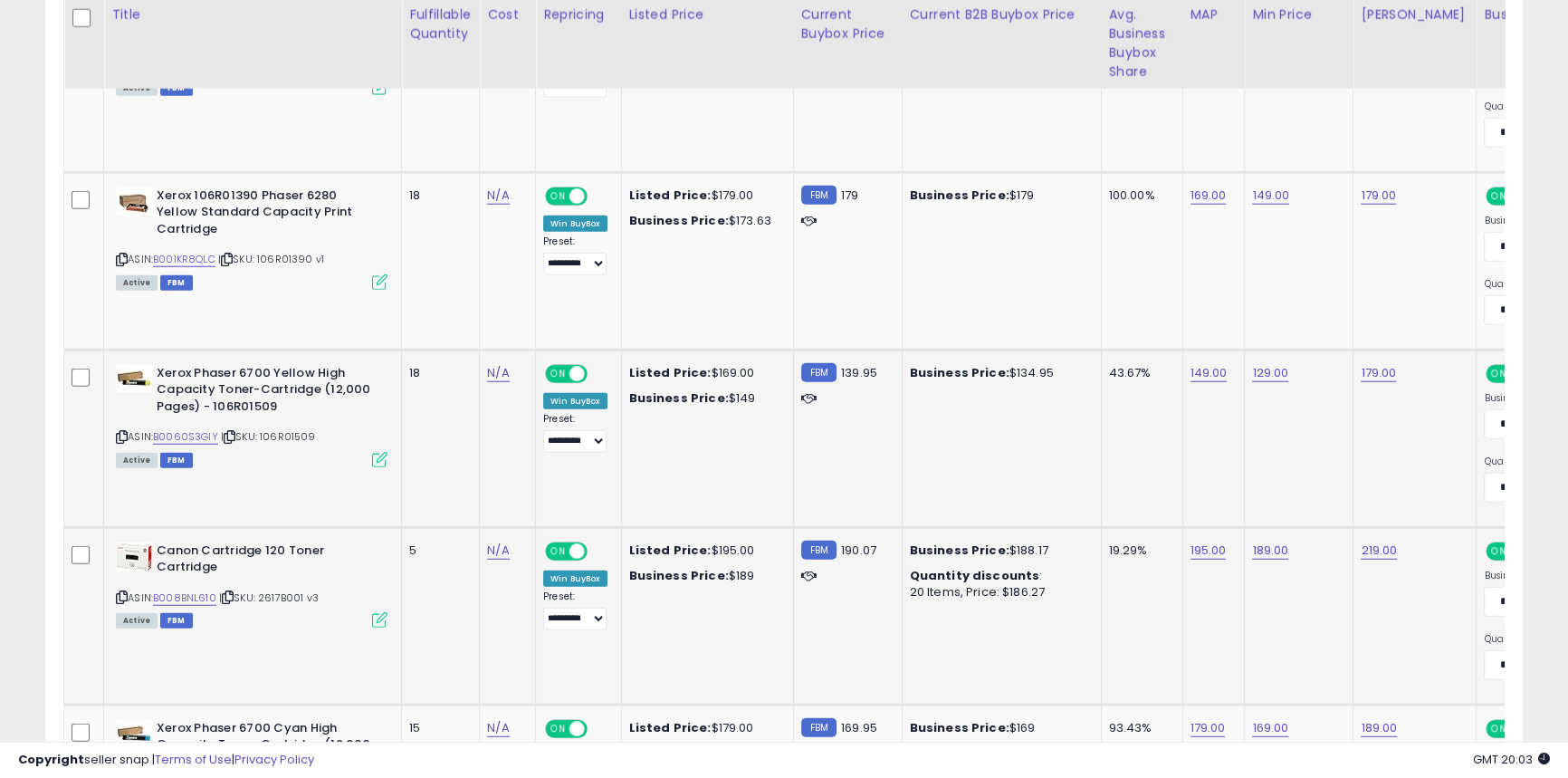
click at [119, 592] on icon at bounding box center [121, 597] width 12 height 10
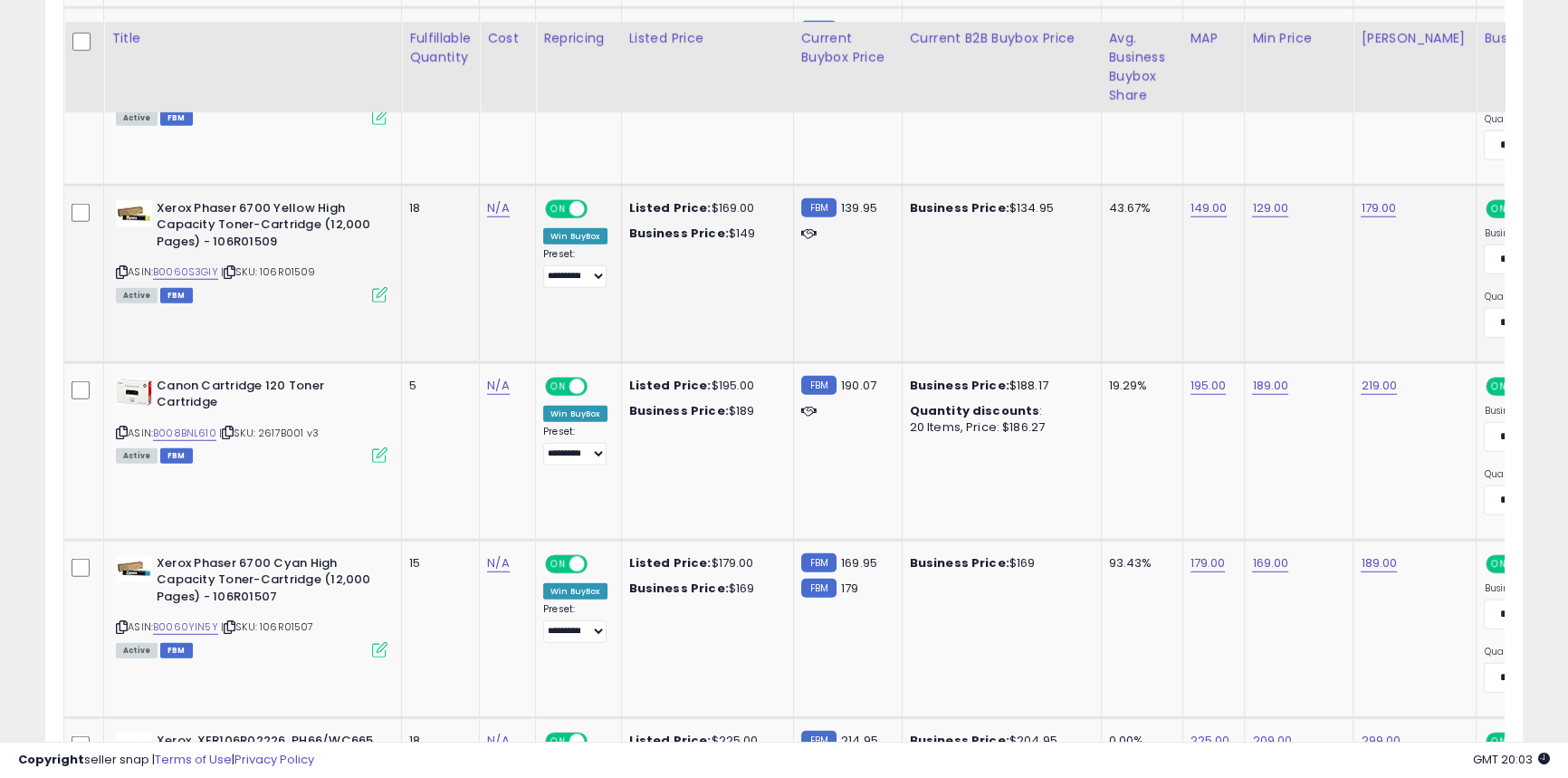
scroll to position [6297, 0]
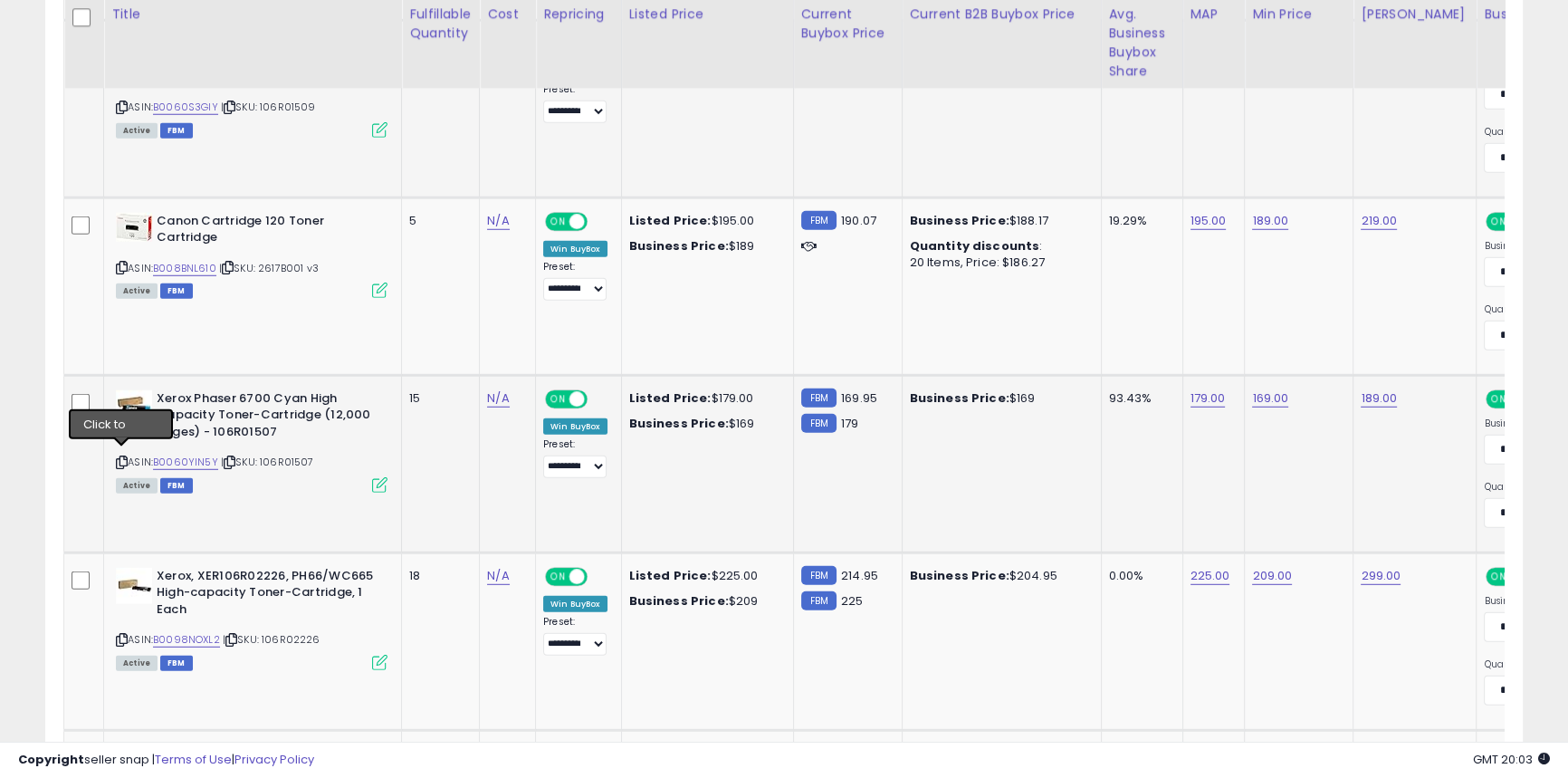
drag, startPoint x: 117, startPoint y: 454, endPoint x: 166, endPoint y: 448, distance: 49.4
click at [117, 457] on icon at bounding box center [121, 462] width 12 height 10
drag, startPoint x: 122, startPoint y: 635, endPoint x: 154, endPoint y: 624, distance: 33.8
click at [122, 635] on icon at bounding box center [121, 640] width 12 height 10
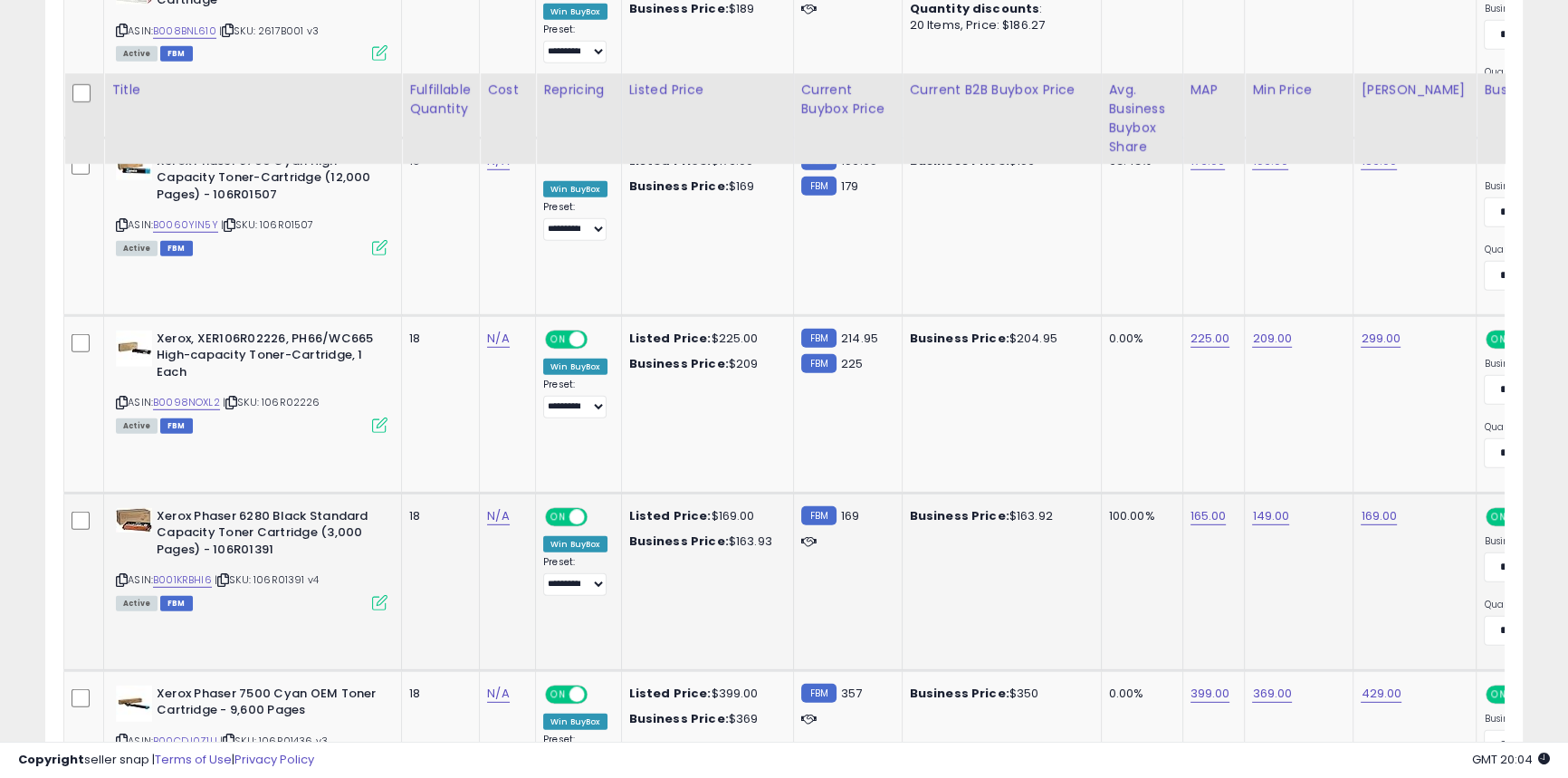
scroll to position [6626, 0]
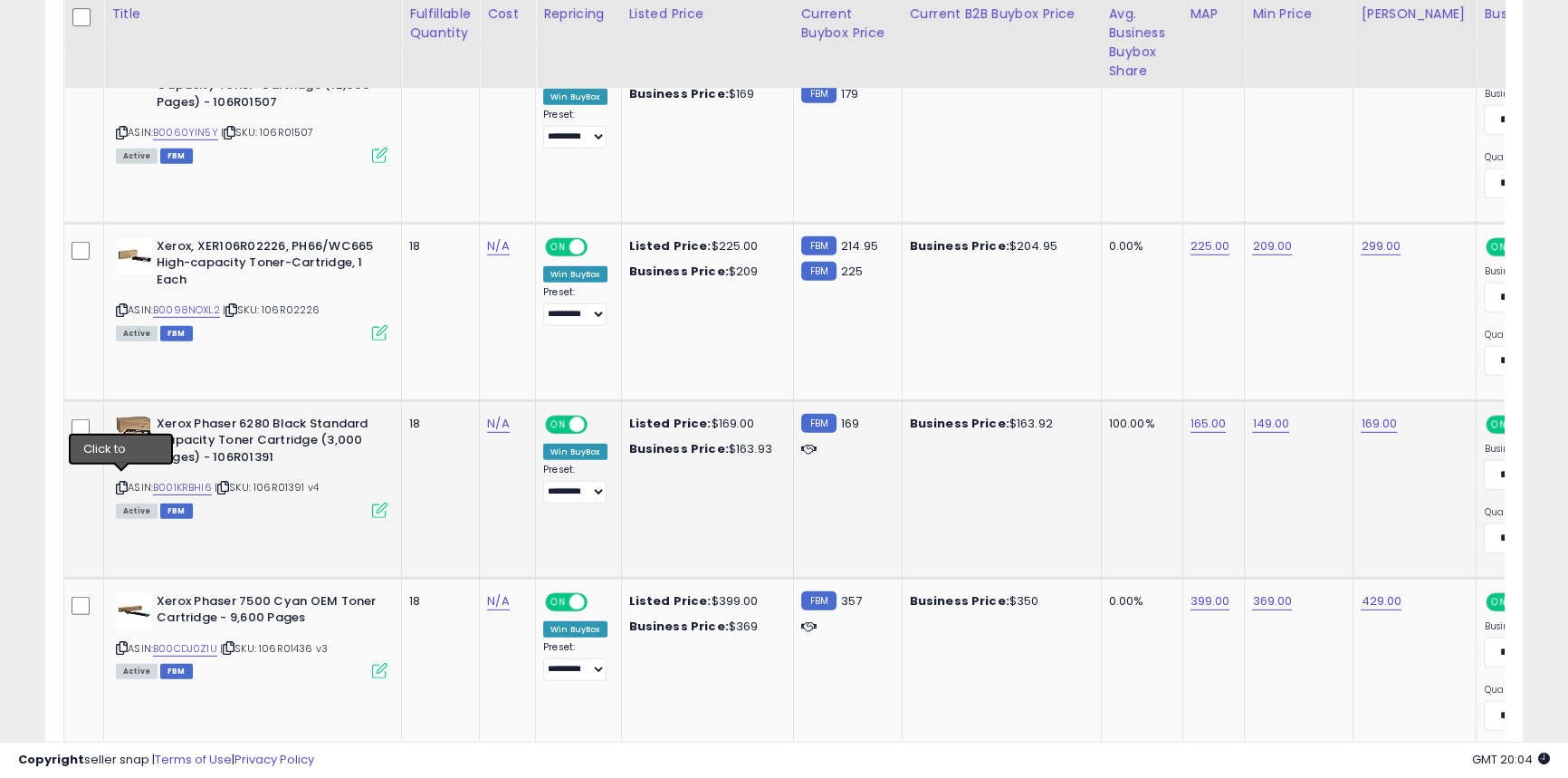
click at [121, 483] on icon at bounding box center [121, 488] width 12 height 10
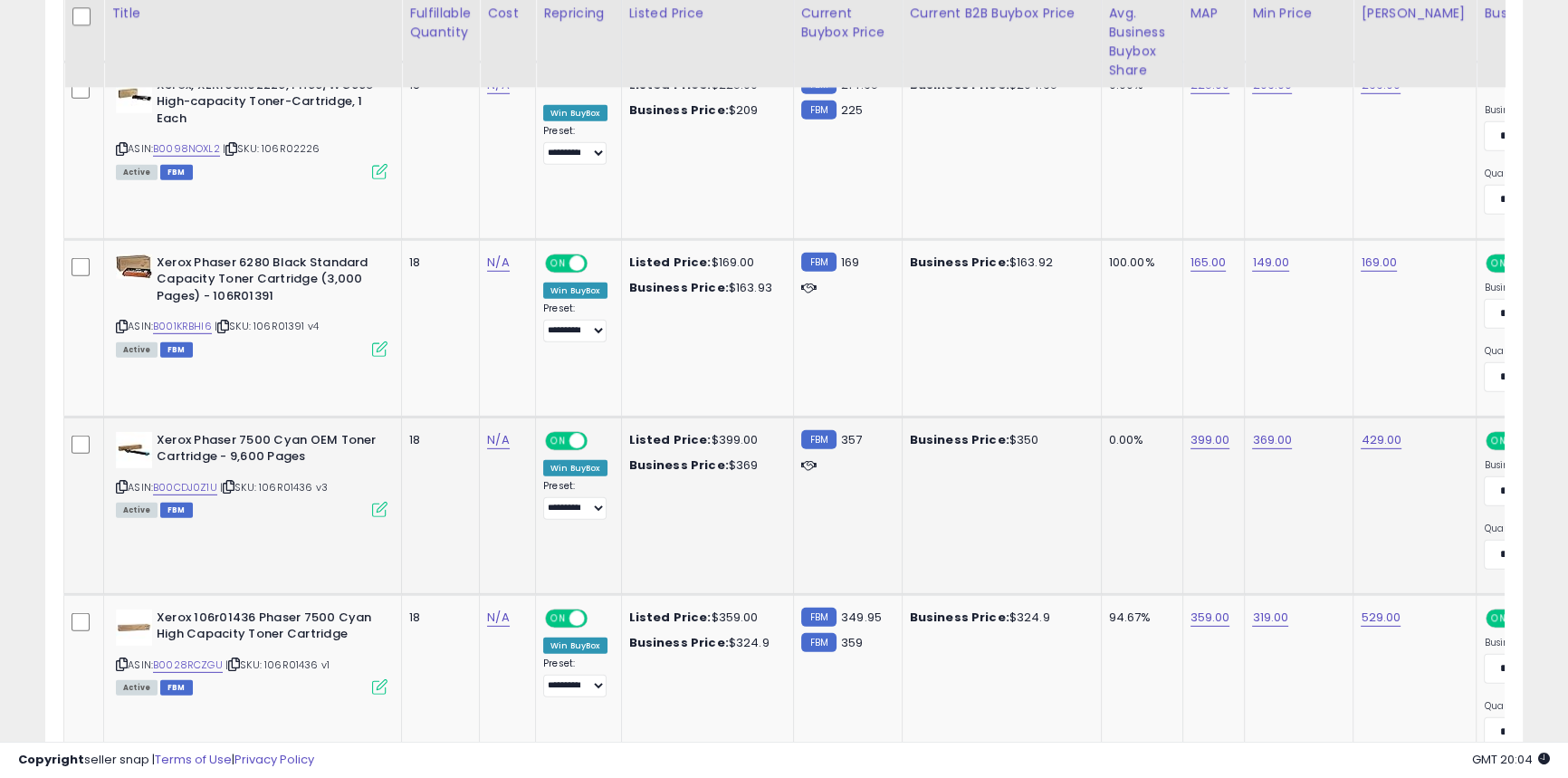
scroll to position [6789, 0]
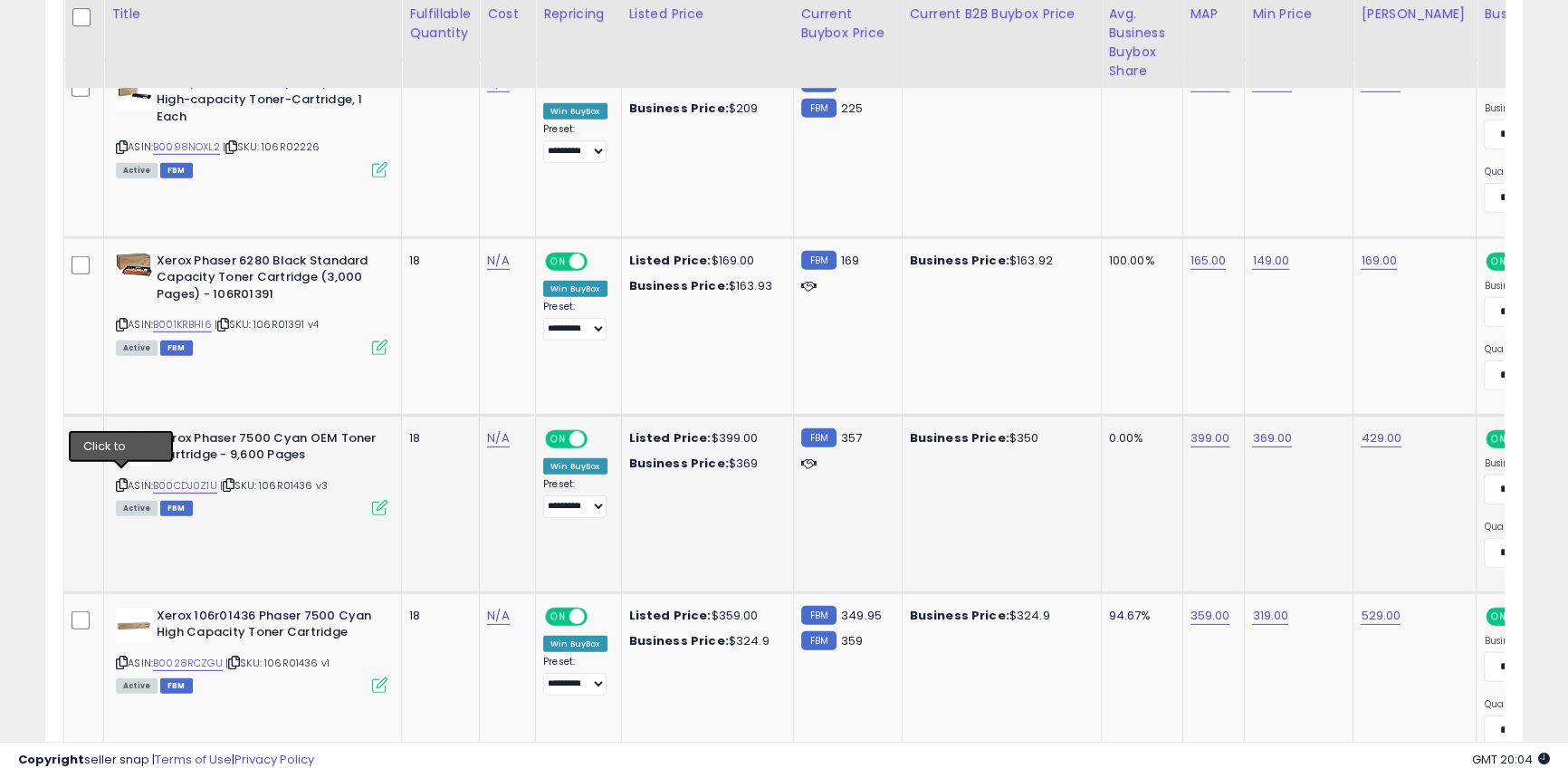
click at [122, 480] on icon at bounding box center [121, 485] width 12 height 10
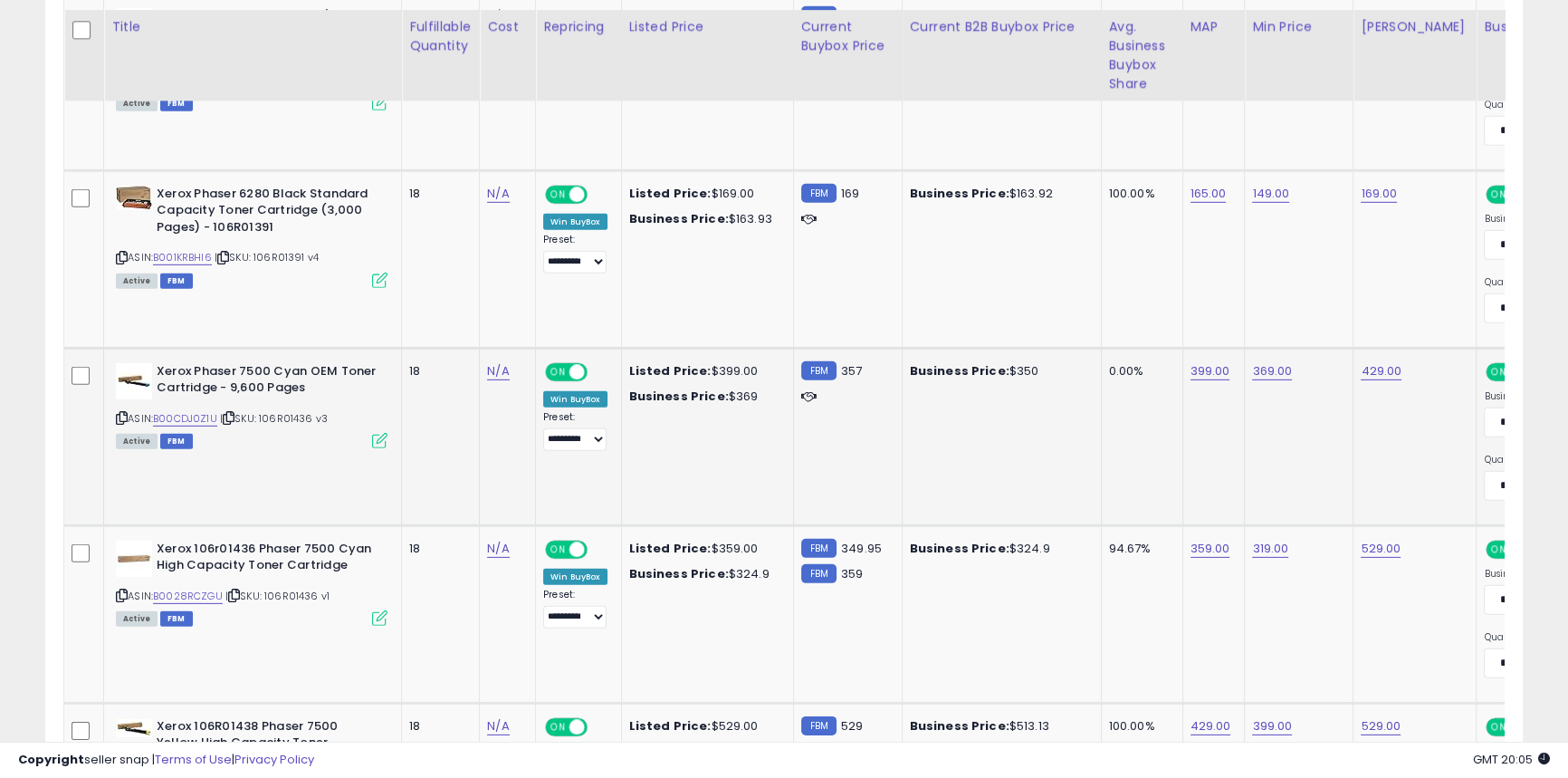
scroll to position [6870, 0]
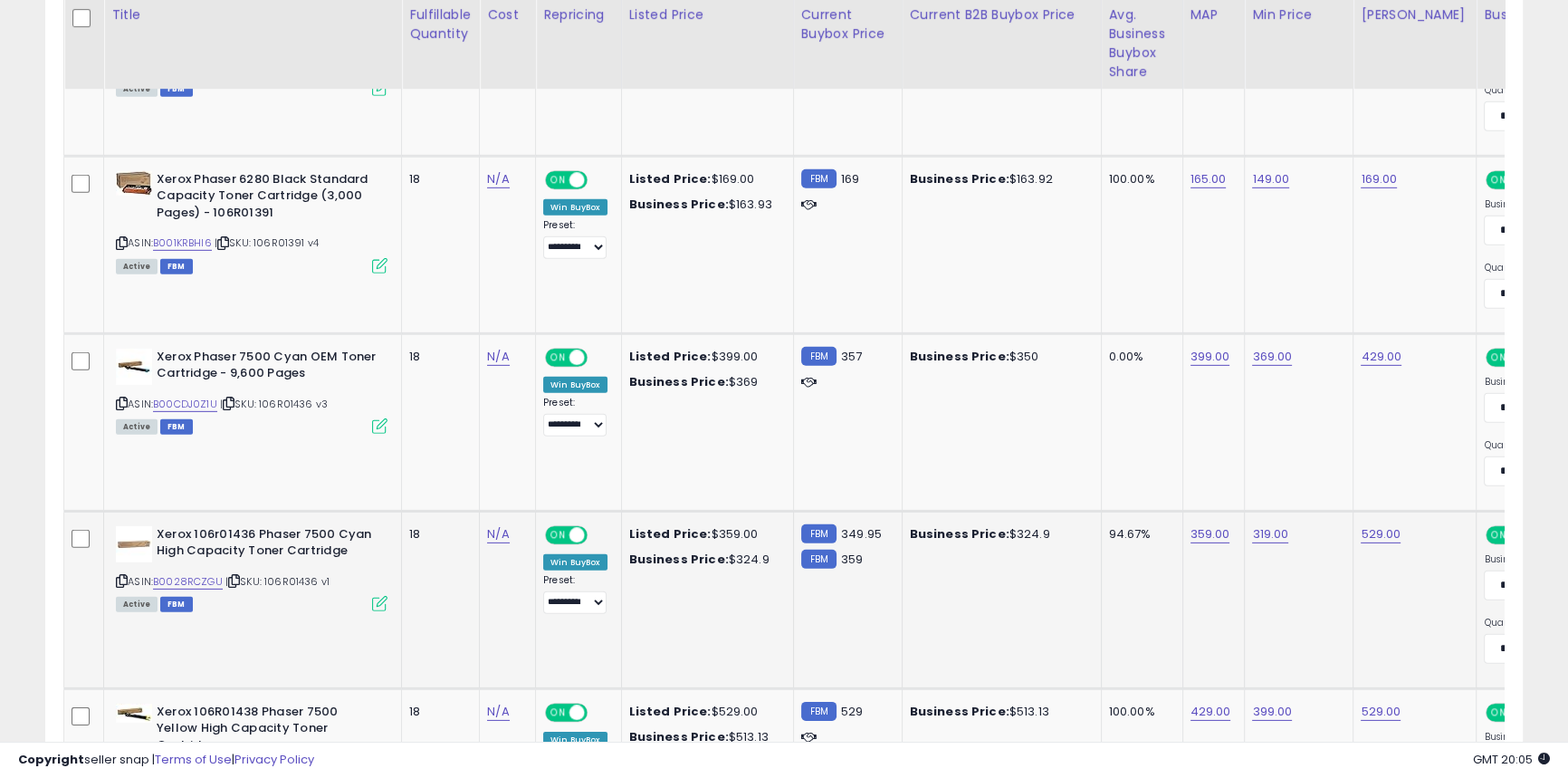
click at [118, 576] on icon at bounding box center [121, 581] width 12 height 10
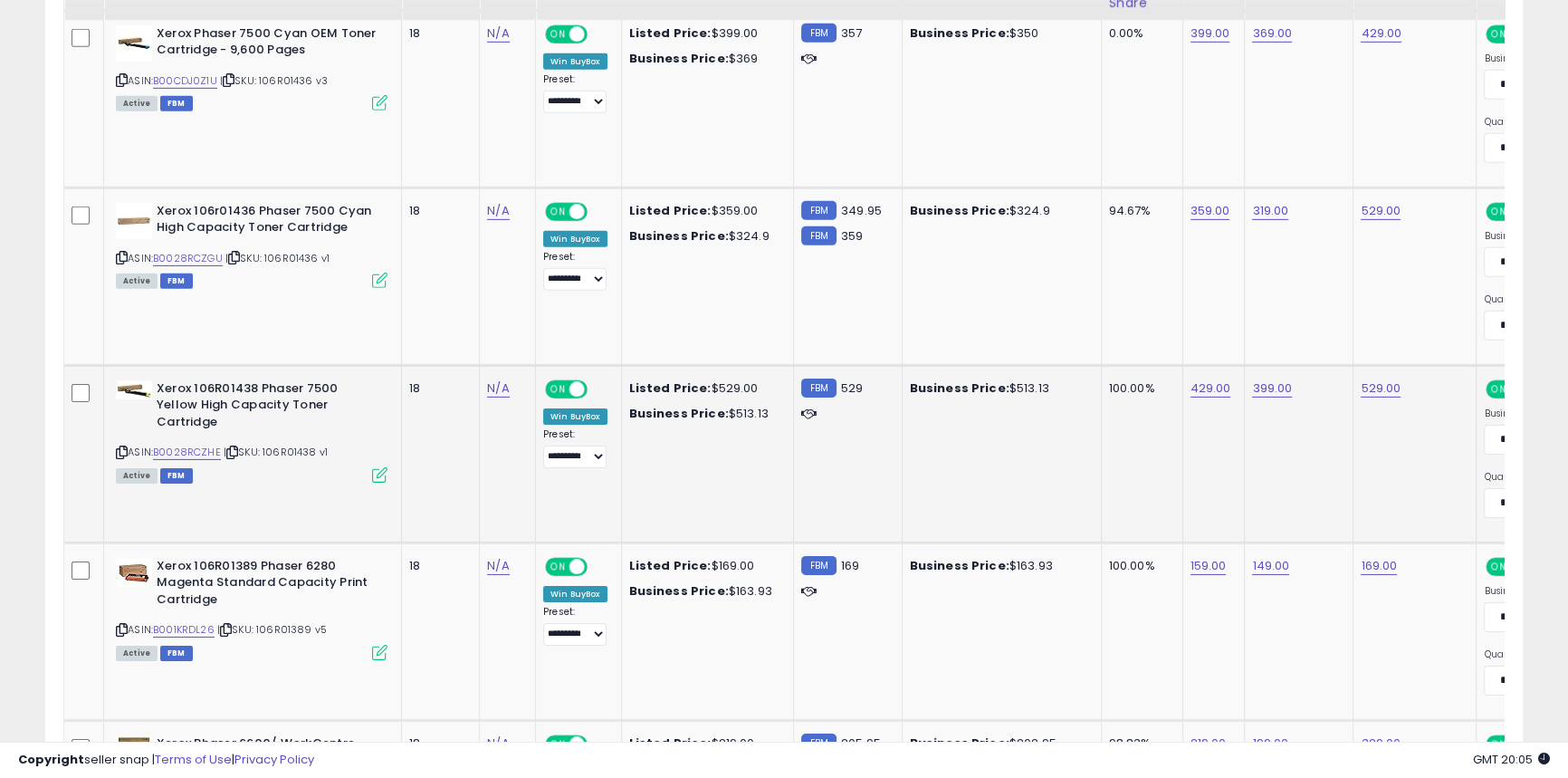
scroll to position [7200, 0]
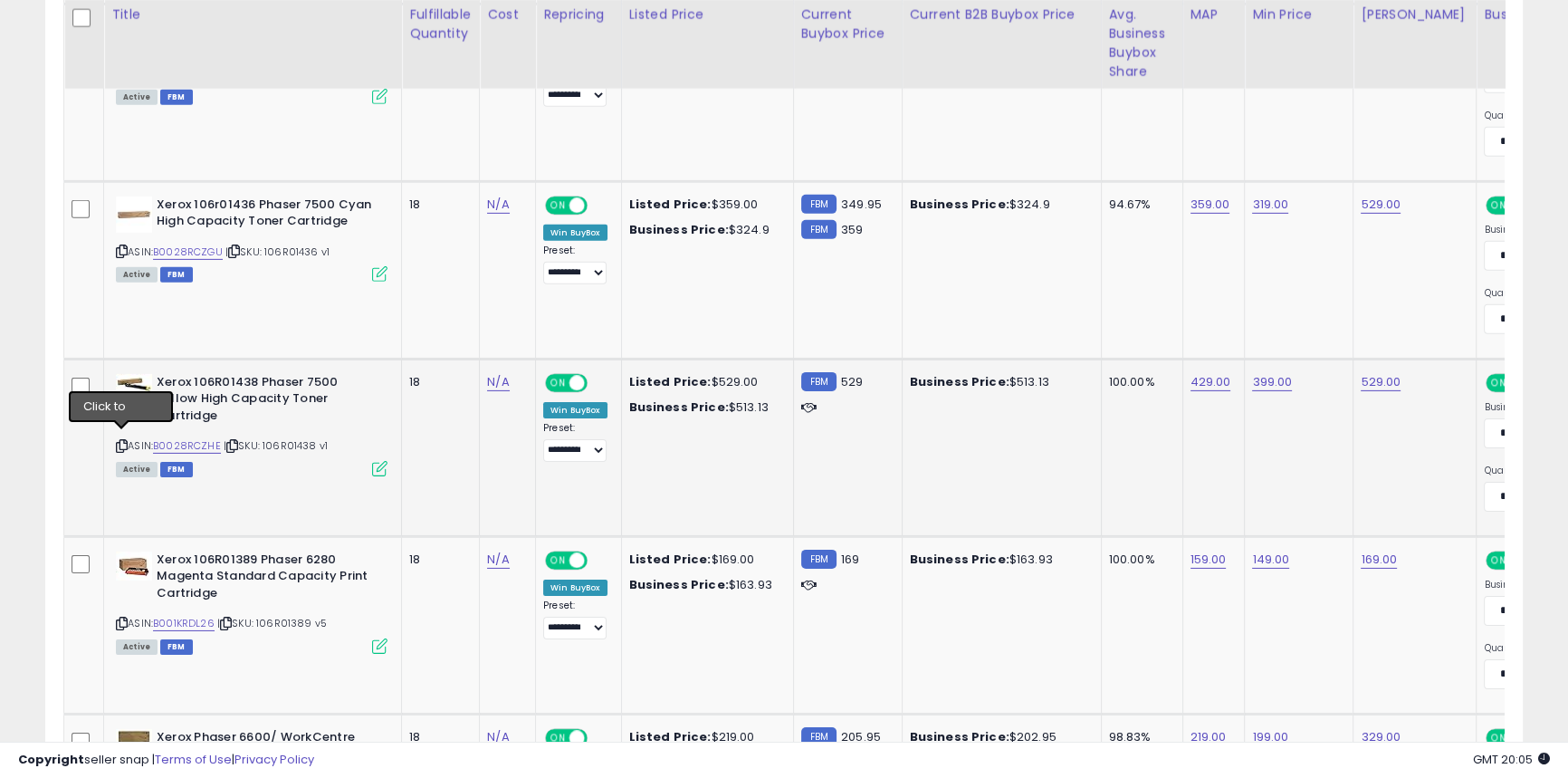
click at [118, 440] on icon at bounding box center [121, 445] width 12 height 10
click at [117, 618] on icon at bounding box center [121, 623] width 12 height 10
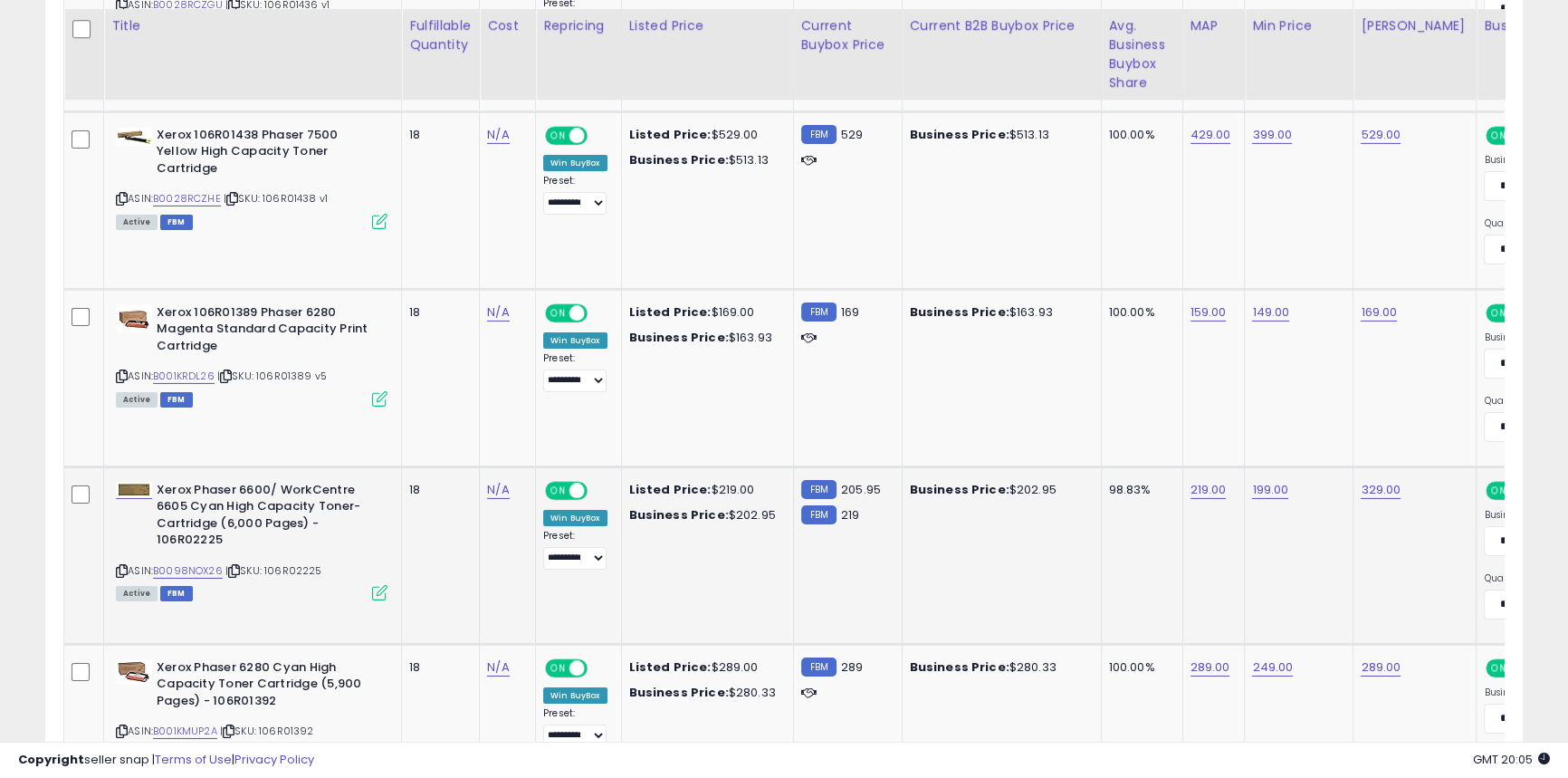
scroll to position [7612, 0]
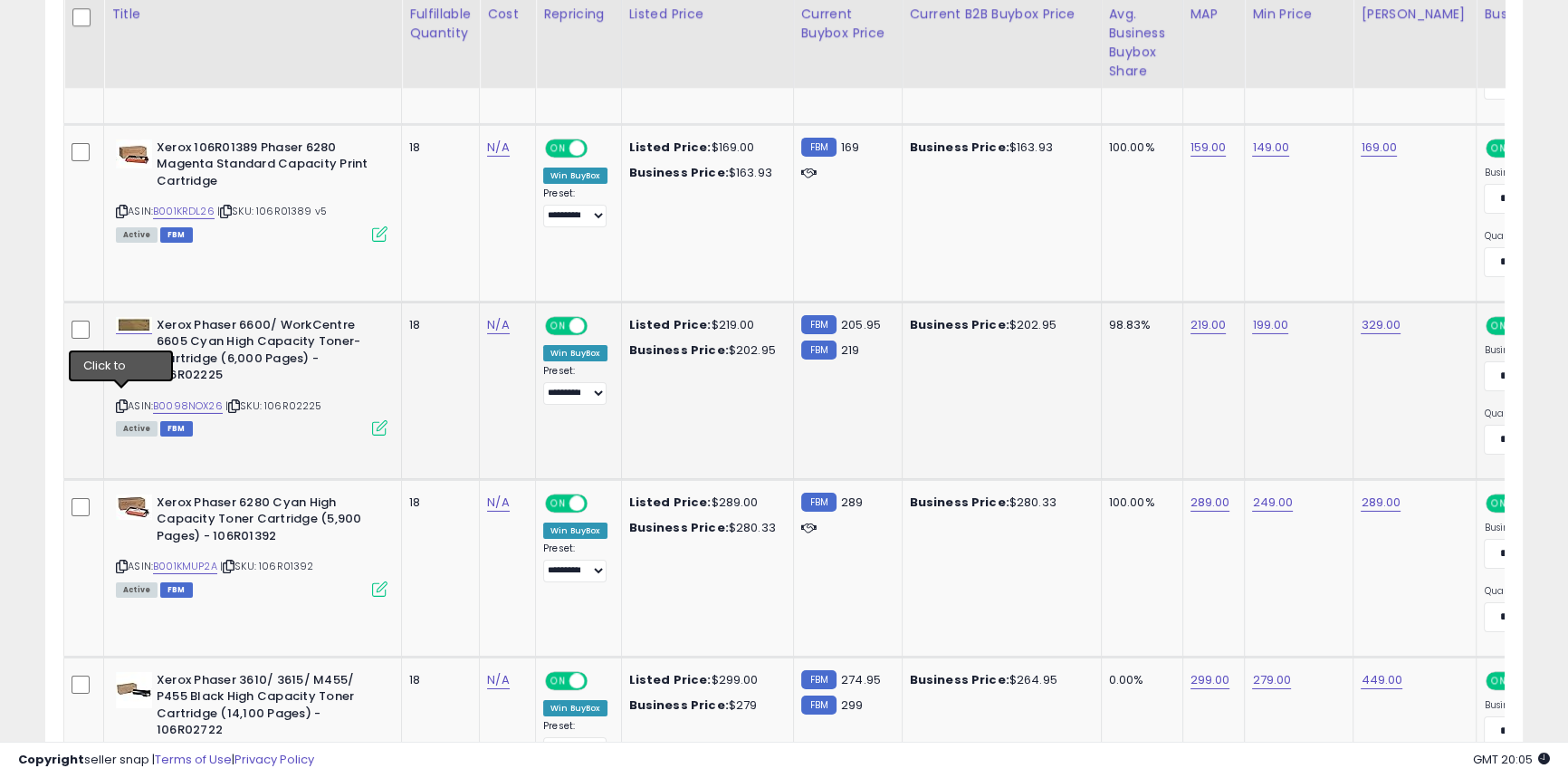
click at [119, 401] on icon at bounding box center [121, 406] width 12 height 10
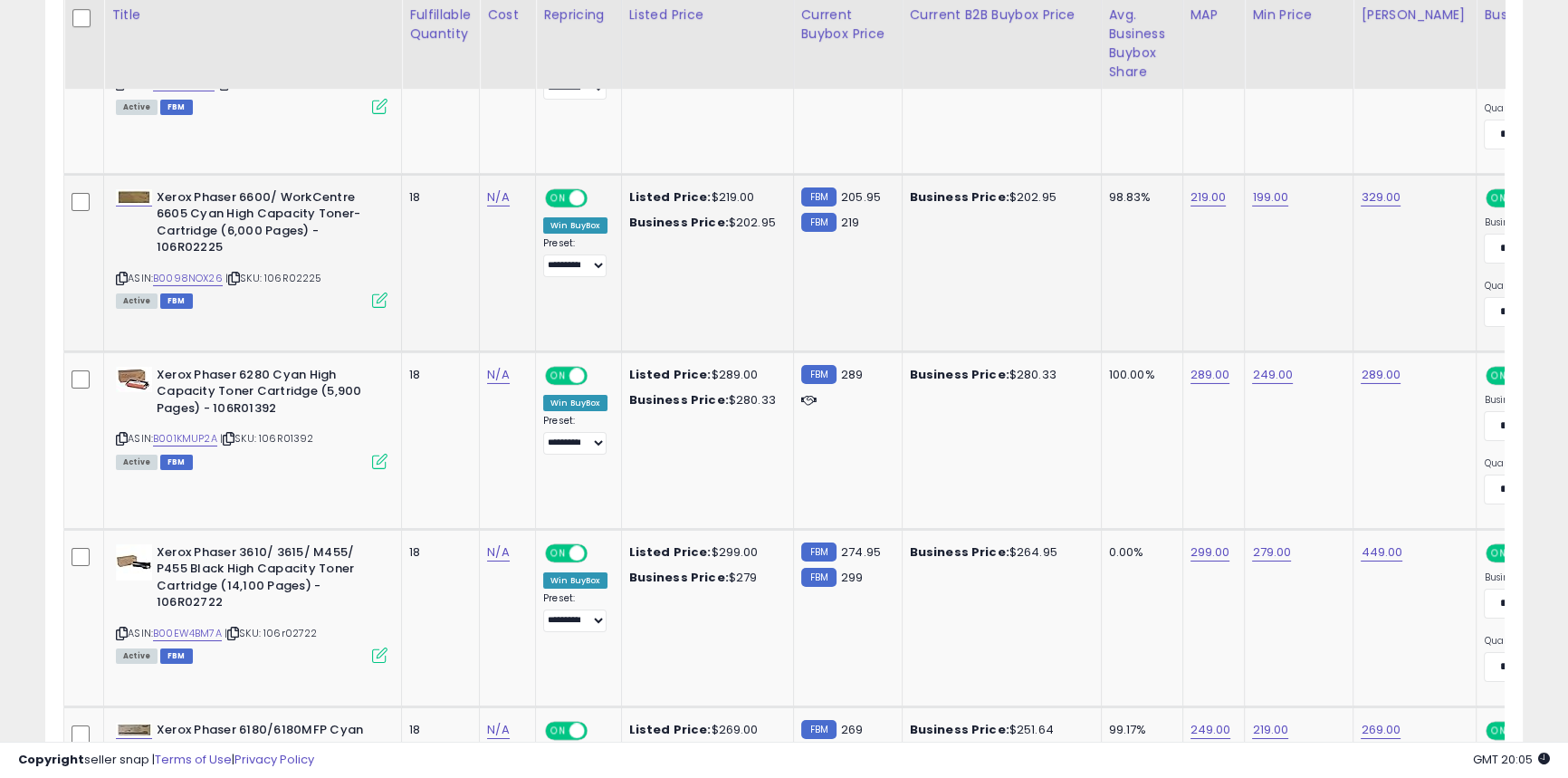
scroll to position [7776, 0]
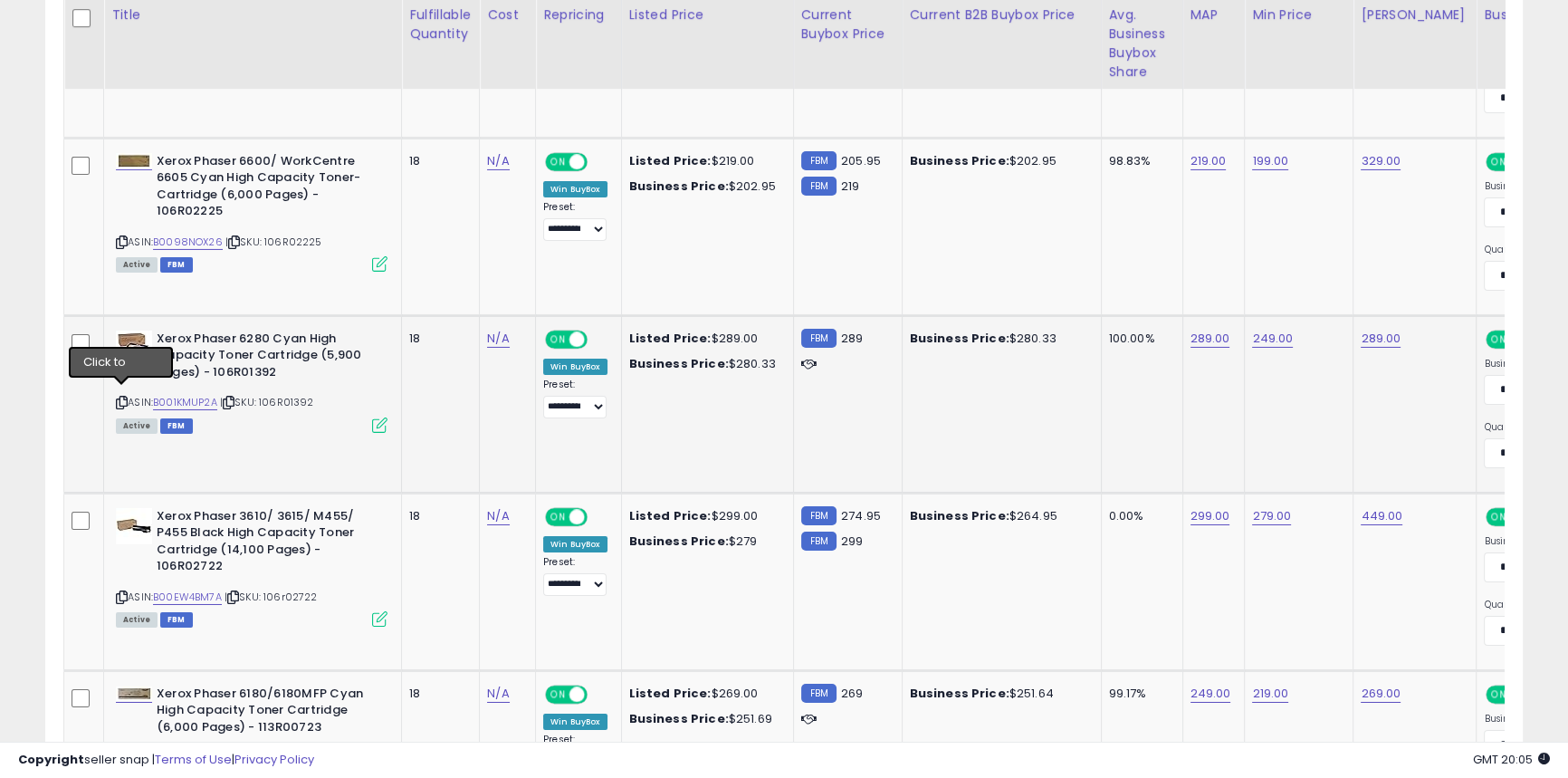
click at [120, 397] on icon at bounding box center [121, 402] width 12 height 10
click at [114, 587] on div "Xerox Phaser 3610/ 3615/ M455/ P455 Black High Capacity Toner Cartridge (14,100…" at bounding box center [249, 566] width 276 height 117
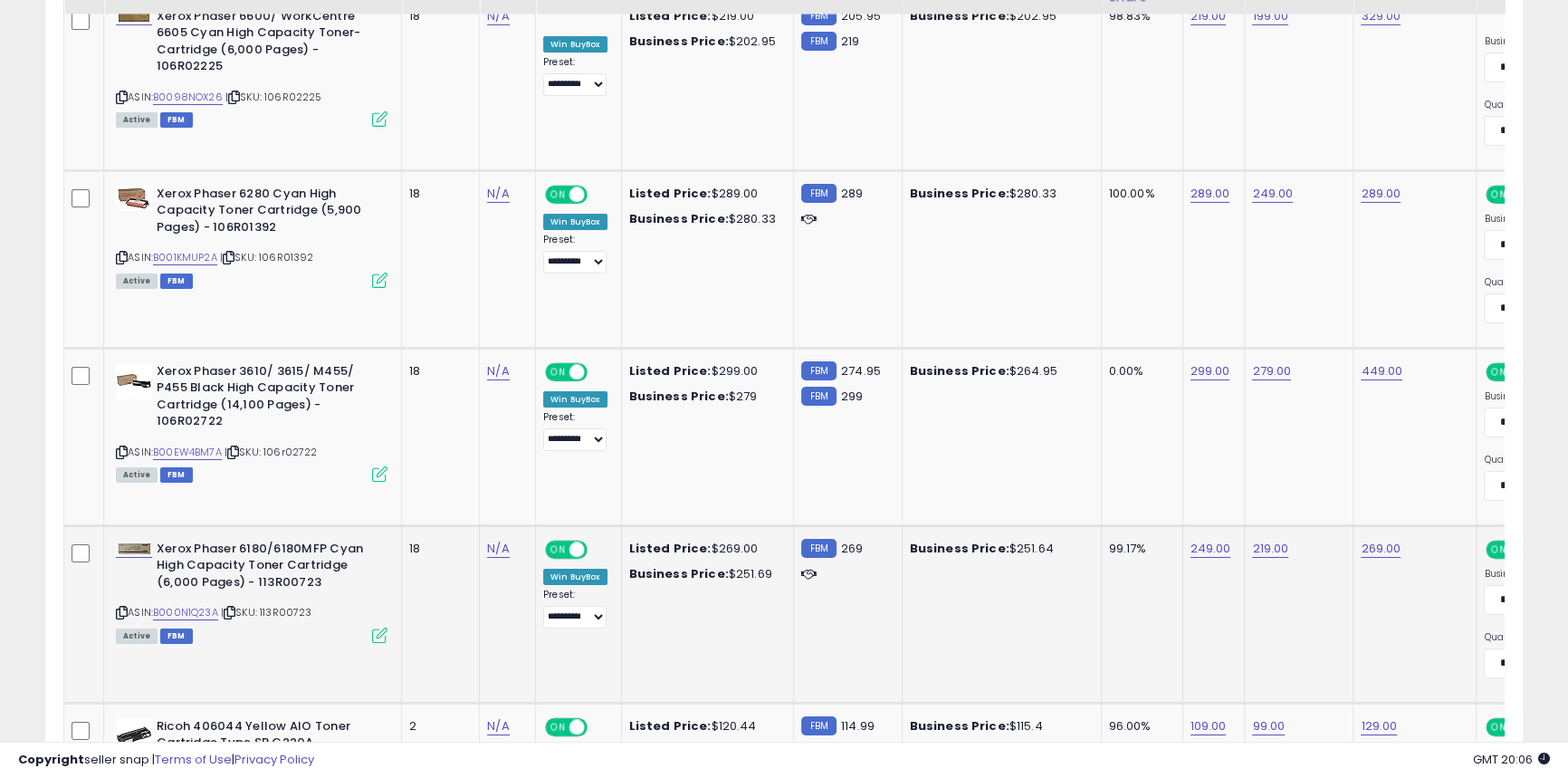
scroll to position [8023, 0]
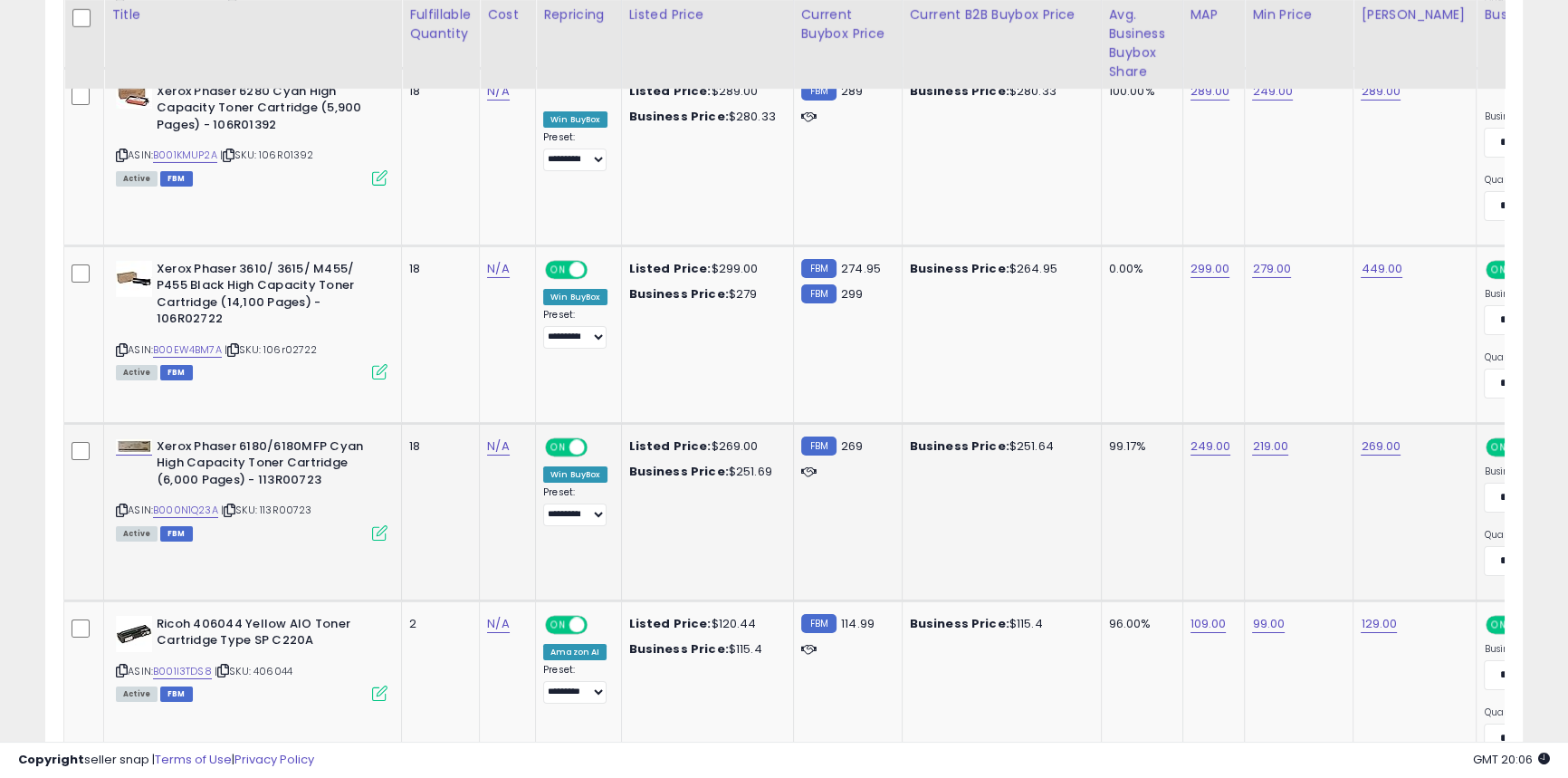
click at [119, 505] on icon at bounding box center [121, 510] width 12 height 10
